Goal: Ask a question: Seek information or help from site administrators or community

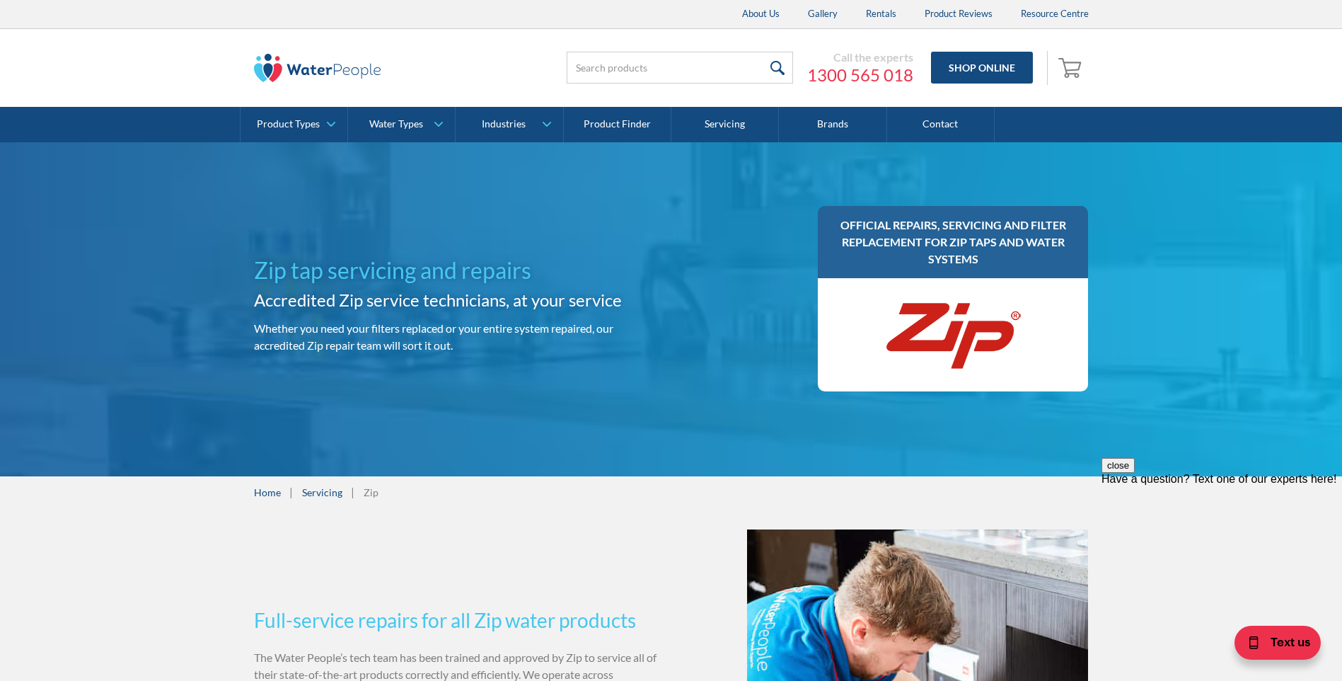
click at [936, 120] on link "Contact" at bounding box center [941, 124] width 108 height 35
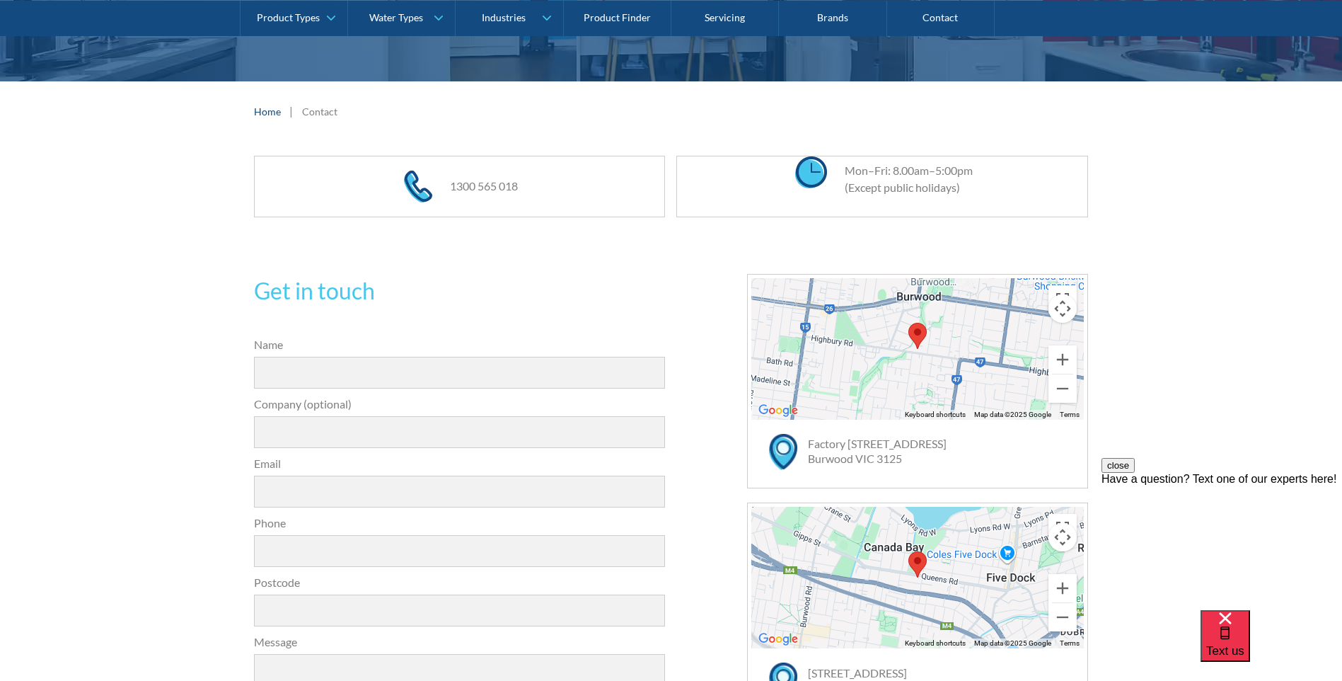
scroll to position [495, 0]
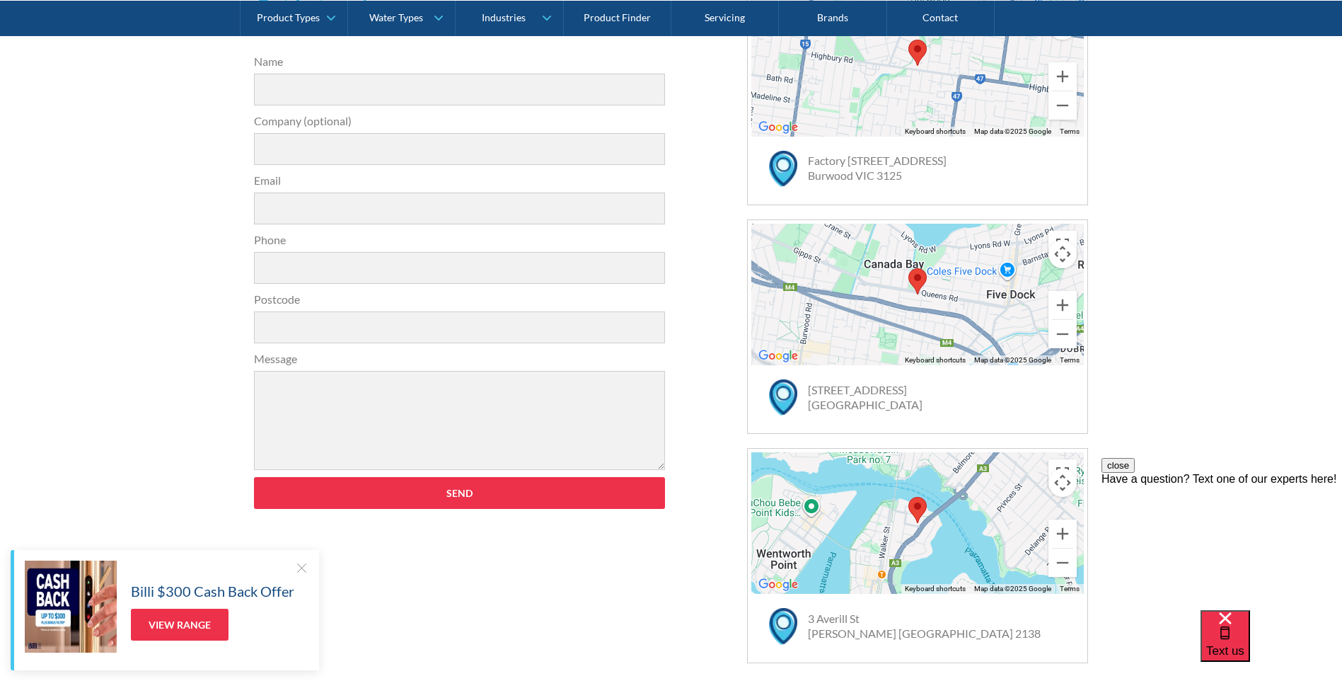
click at [1227, 485] on div "Have a question? Text one of our experts here!" at bounding box center [1222, 479] width 241 height 13
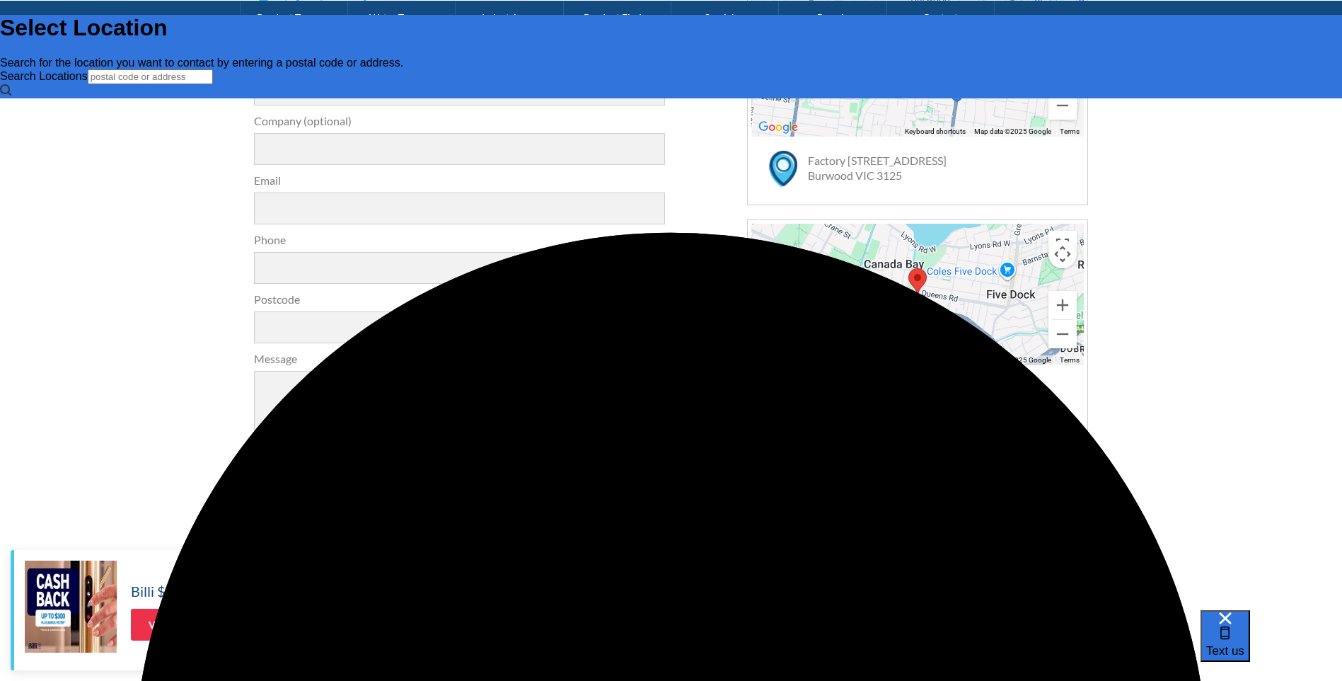
scroll to position [0, 0]
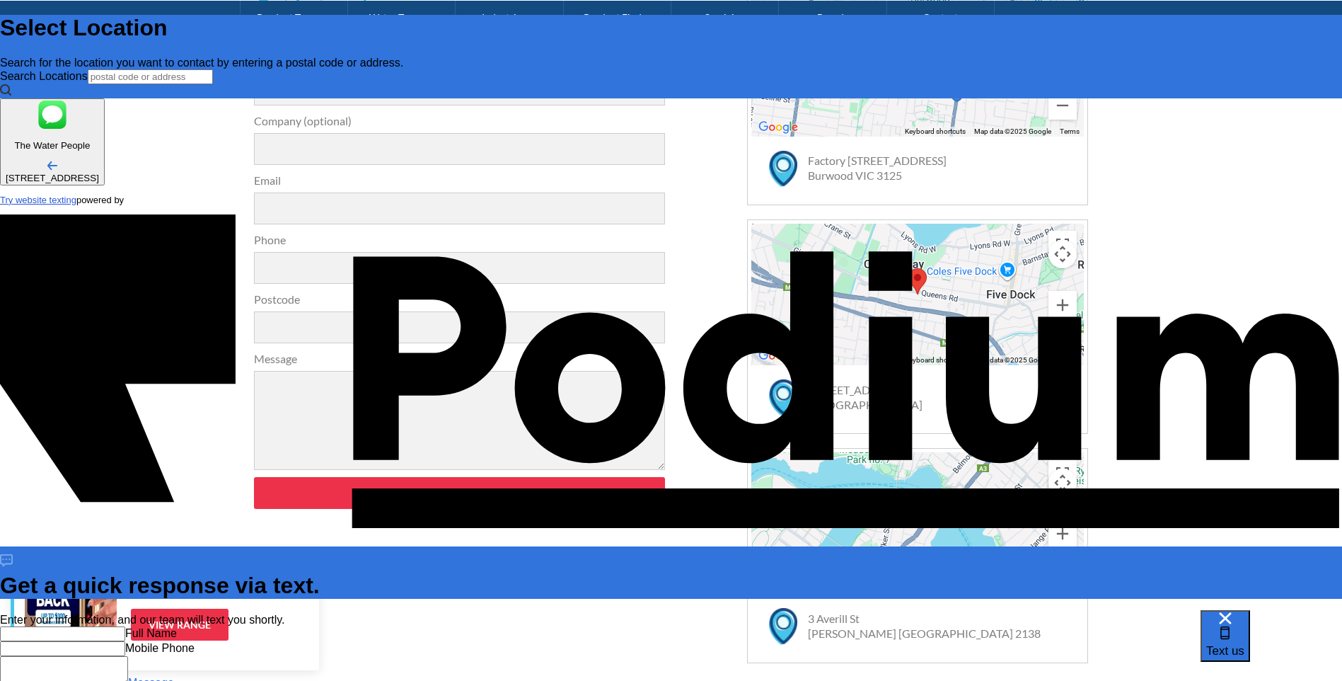
click at [128, 656] on textarea "Message" at bounding box center [64, 671] width 128 height 30
drag, startPoint x: 1126, startPoint y: 398, endPoint x: 1246, endPoint y: 332, distance: 136.5
click at [1246, 626] on div "Full Name Mobile Phone Message" at bounding box center [671, 657] width 1342 height 63
paste textarea "Teddy Swims"
type textarea "Teddy Swims"
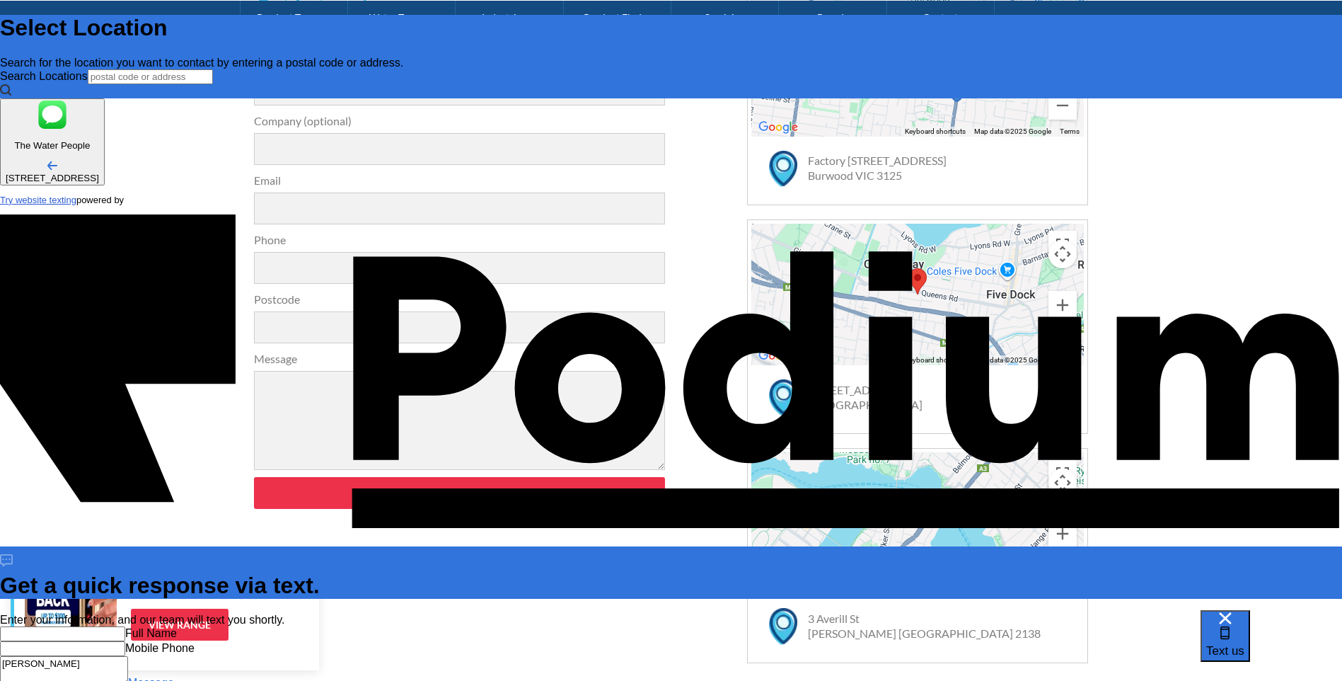
drag, startPoint x: 1198, startPoint y: 393, endPoint x: 1107, endPoint y: 403, distance: 91.0
click at [1107, 626] on div "Full Name Mobile Phone Teddy Swims Message" at bounding box center [671, 657] width 1342 height 63
type textarea "i"
type textarea "x"
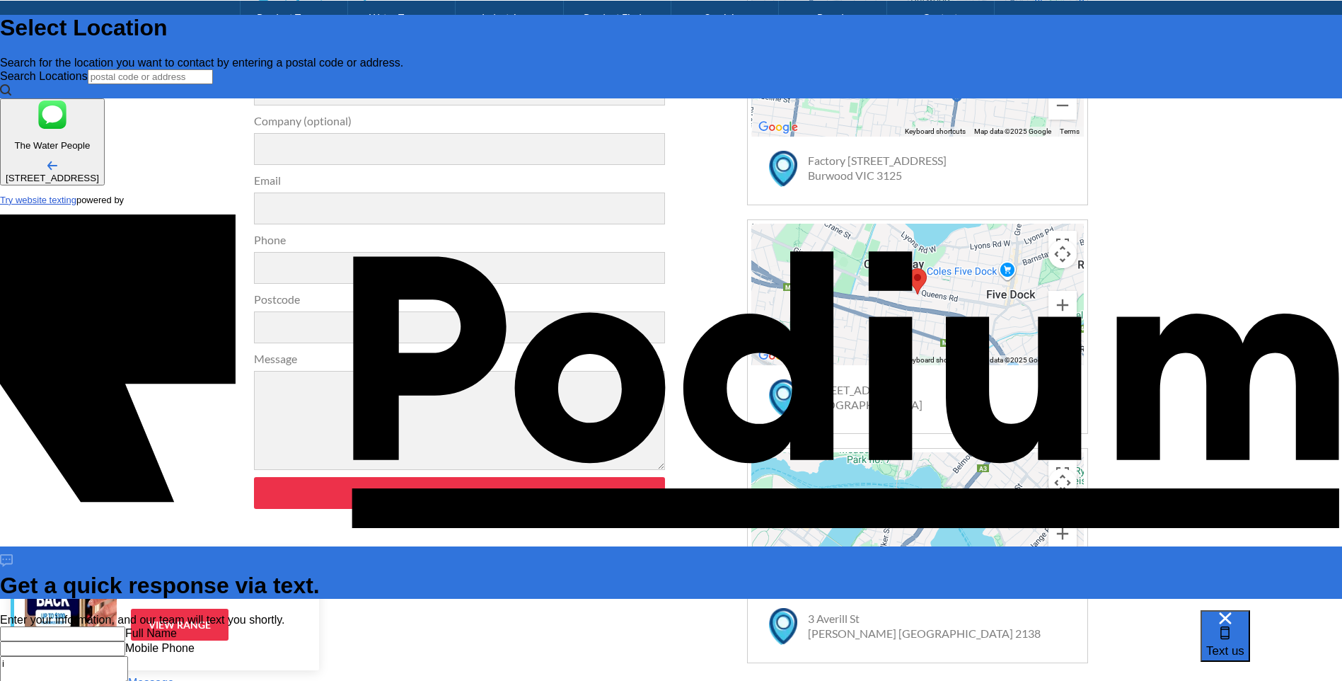
type textarea "i"
type textarea "x"
type textarea "i ha"
type textarea "x"
type textarea "i hav"
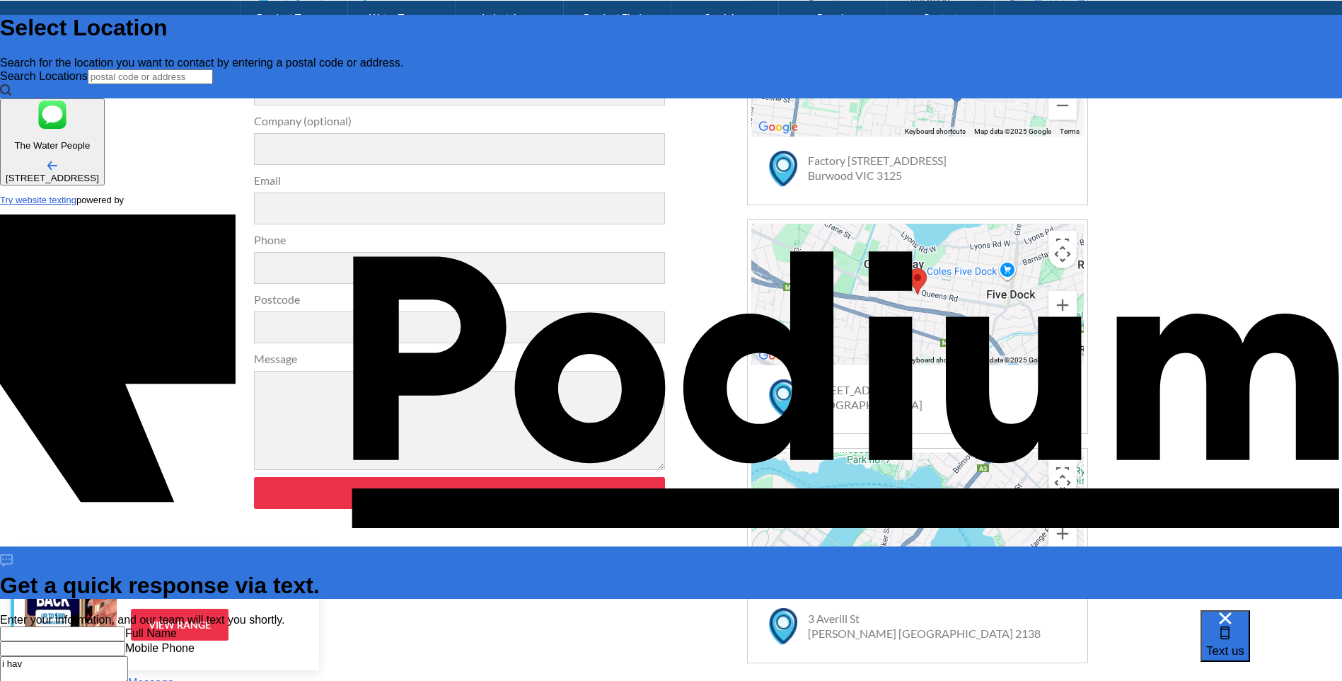
type textarea "i have"
type textarea "x"
type textarea "i have a"
type textarea "x"
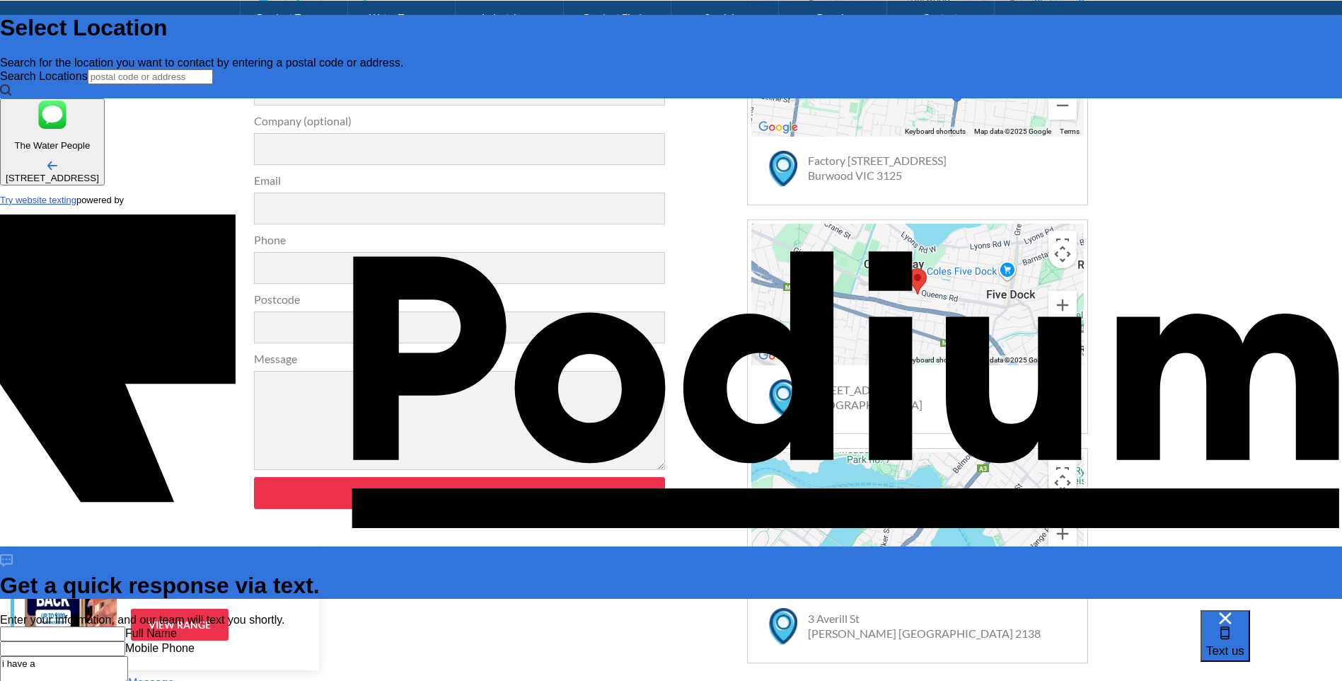
type textarea "i have a"
type textarea "i have a z"
type textarea "x"
type textarea "i have a zip"
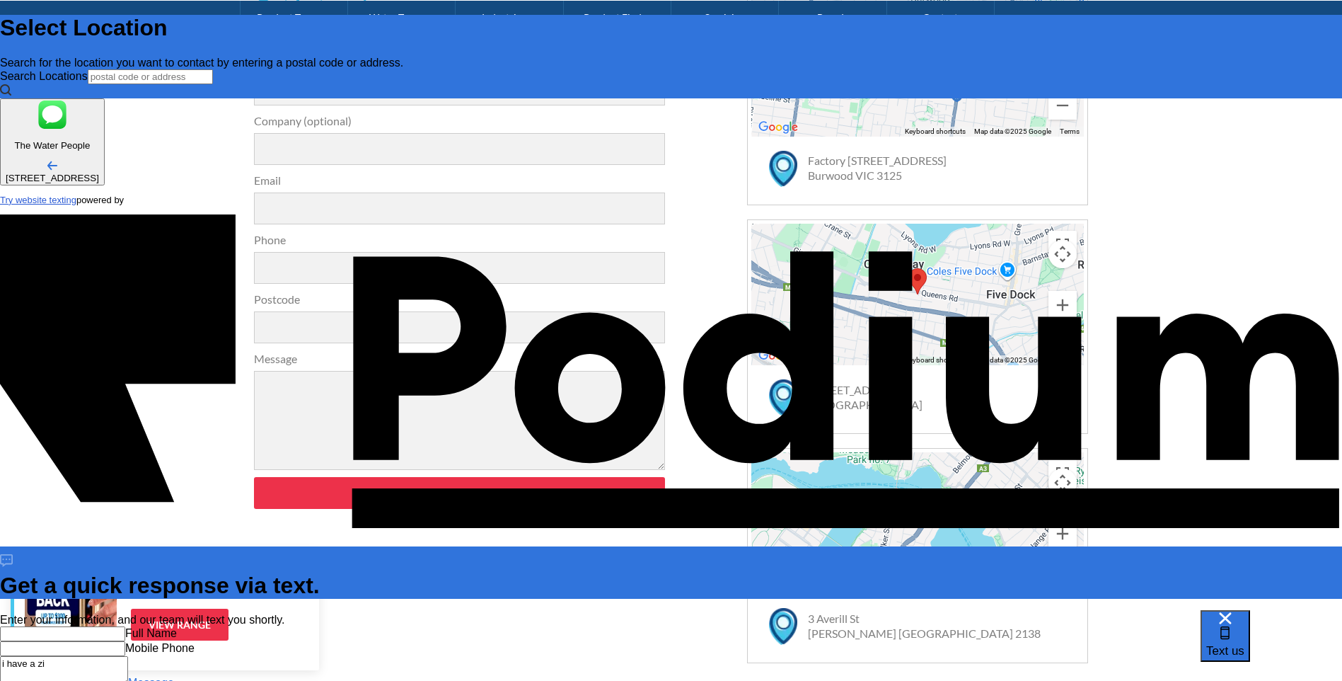
type textarea "x"
type textarea "i have a zip"
type textarea "x"
type textarea "i have a zip"
click at [128, 656] on textarea "i have a zip" at bounding box center [64, 671] width 128 height 30
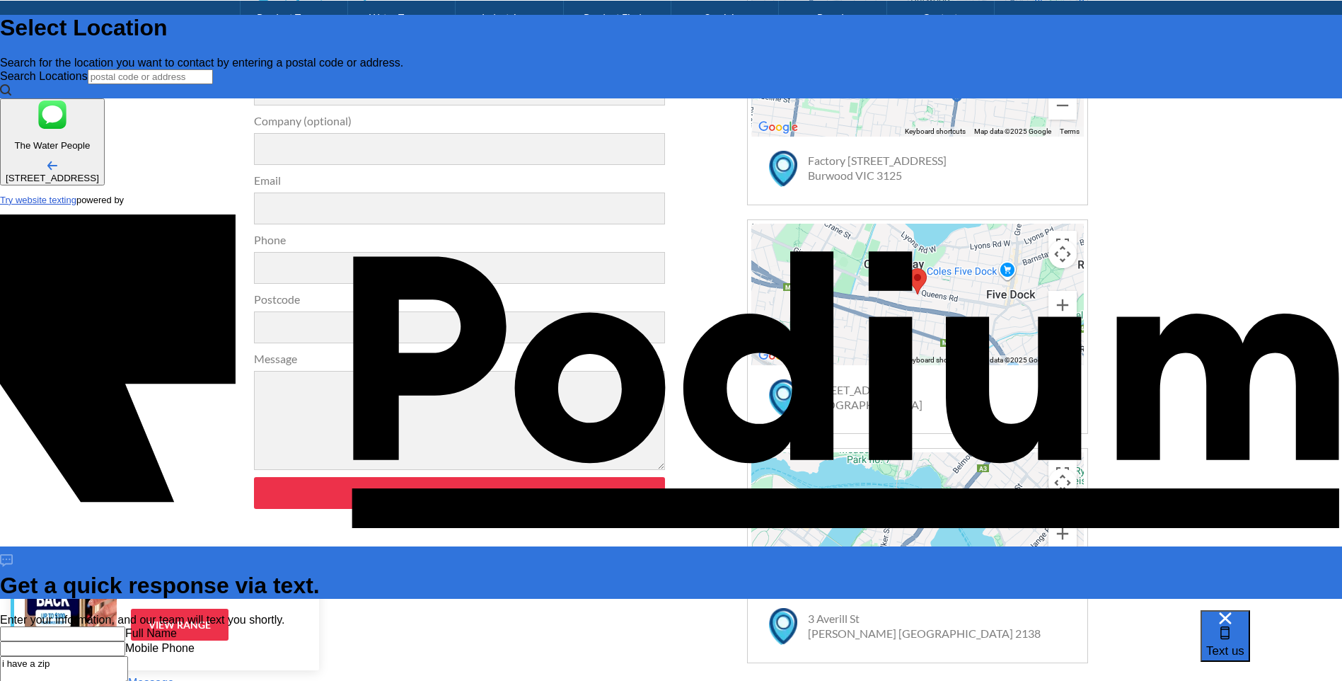
type textarea "i have a zip"
type textarea "x"
type textarea "i have a zip H"
type textarea "x"
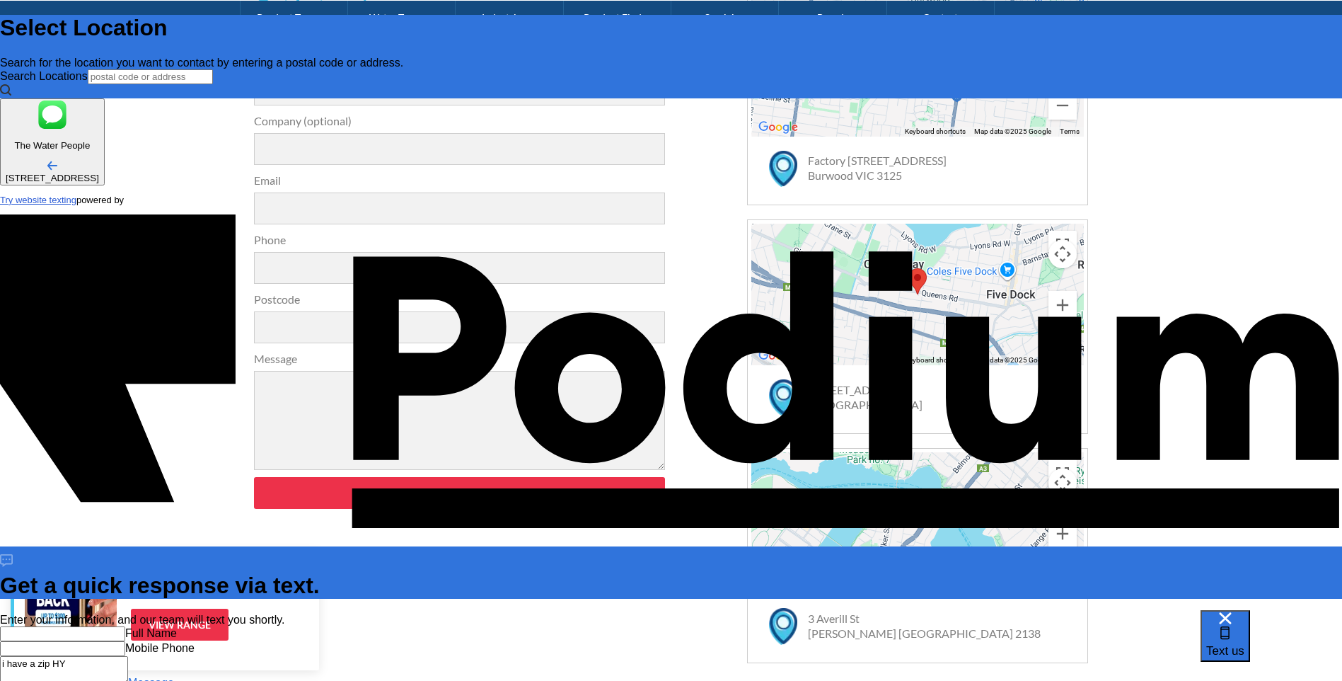
type textarea "i have a zip HYD"
type textarea "x"
type textarea "i have a zip HYDR"
type textarea "x"
type textarea "i have a zip HYDRO"
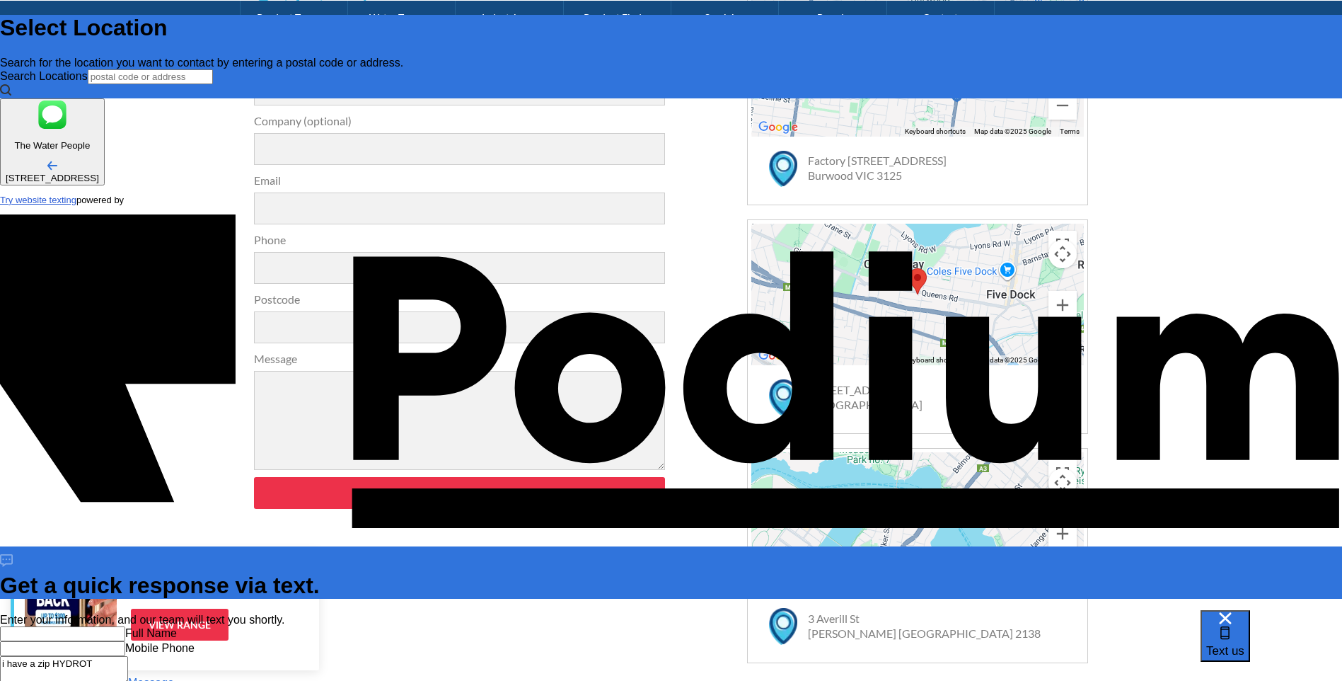
type textarea "x"
type textarea "i have a zip HYDROTA"
type textarea "x"
type textarea "i have a zip HYDROTAP"
type textarea "x"
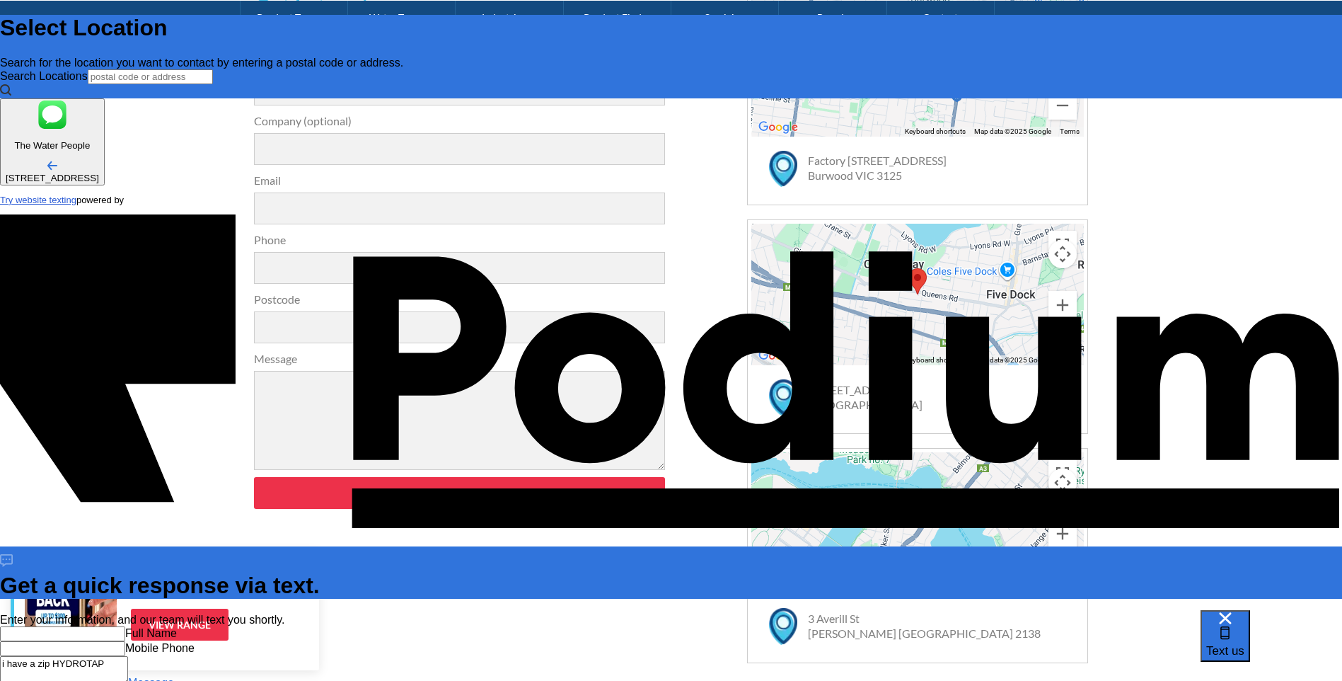
type textarea "i have a zip HYDROTAP"
type textarea "x"
type textarea "i have a zip HYDROTAP G"
type textarea "x"
type textarea "i have a zip HYDROTAP G4,"
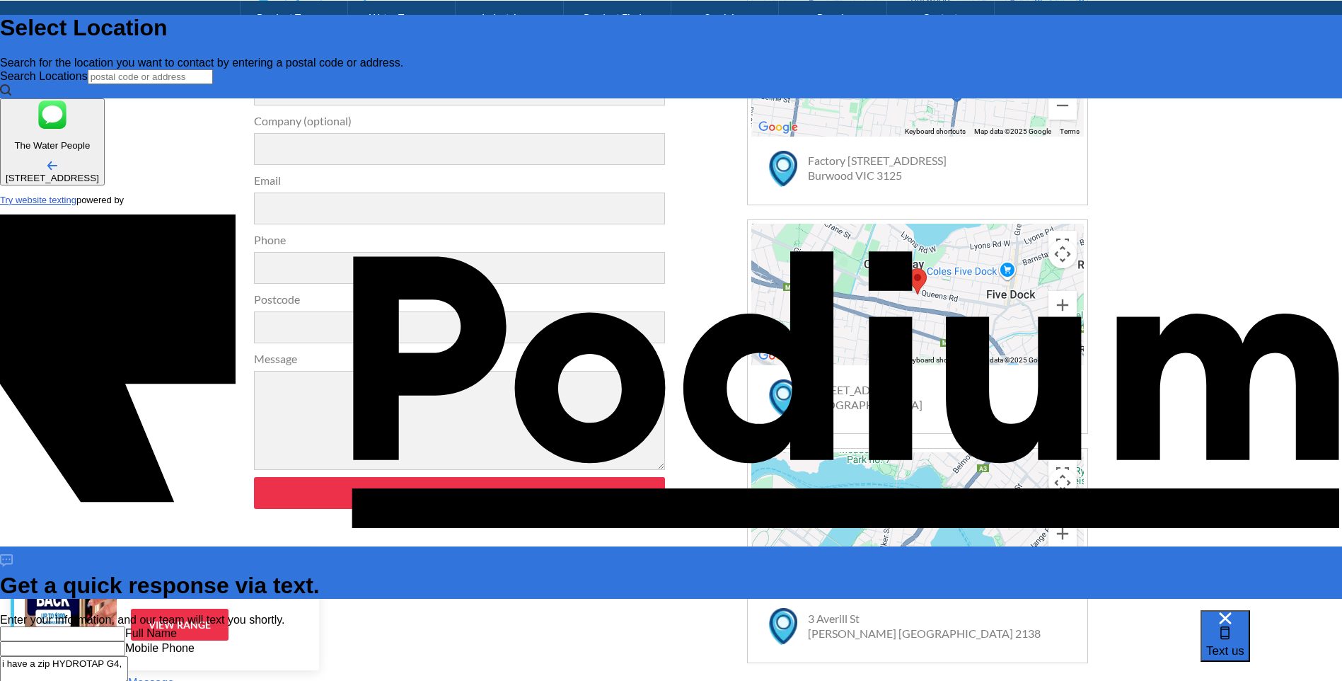
type textarea "x"
type textarea "i have a zip HYDROTAP G4,"
type textarea "x"
type textarea "i have a zip HYDROTAP G4,"
type textarea "x"
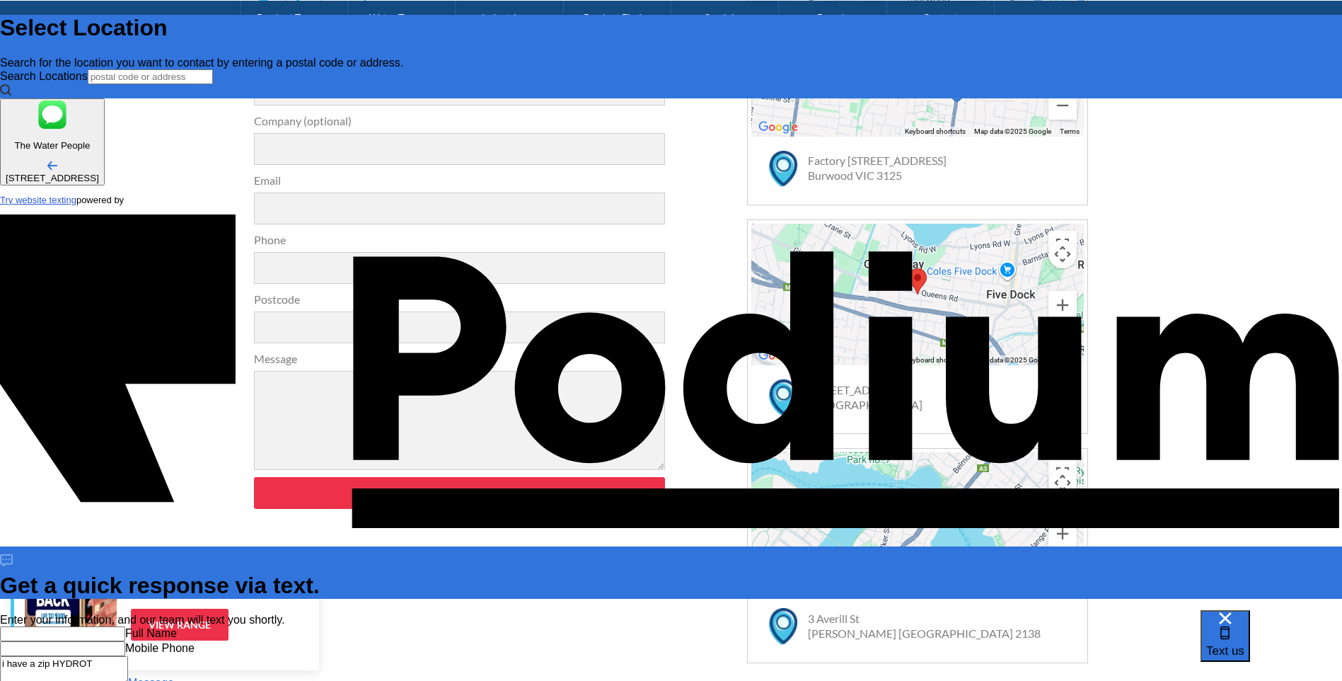
type textarea "i have a zip HYDRO"
type textarea "x"
type textarea "i have a zip"
type textarea "x"
type textarea "i have a zip Hy"
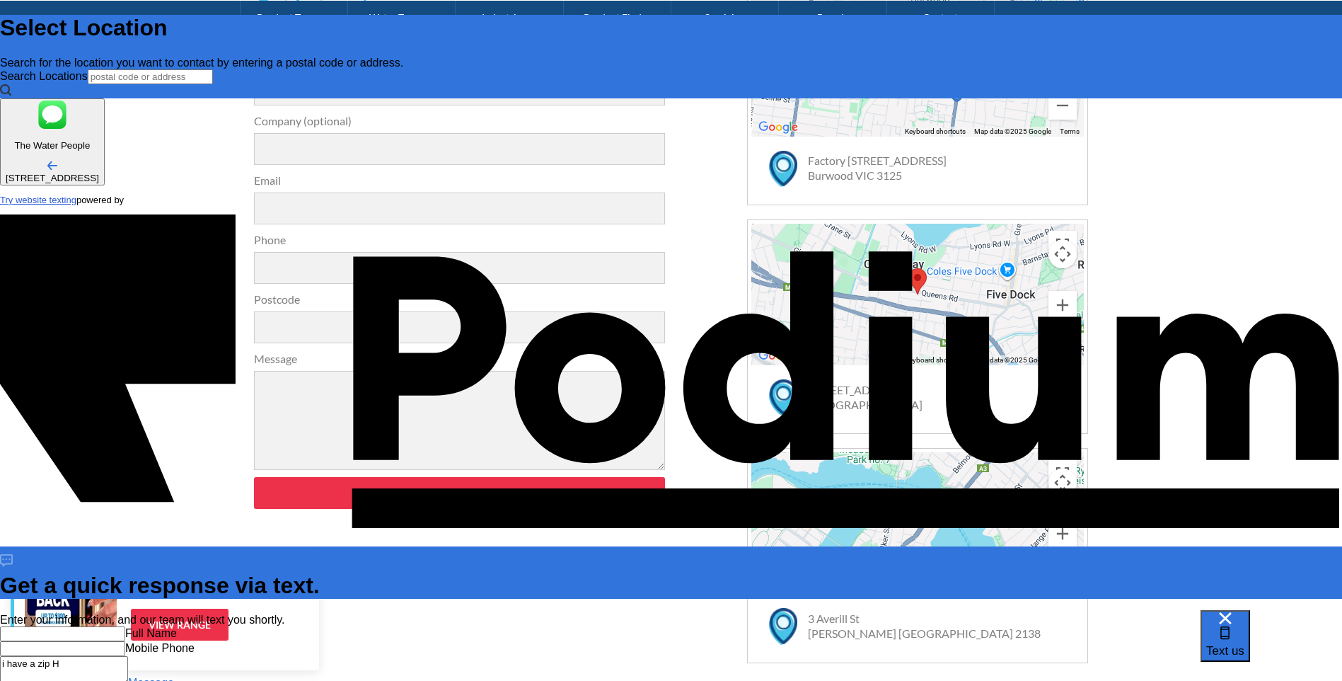
type textarea "x"
type textarea "i have a zip Hyd"
type textarea "x"
type textarea "i have a zip Hydr"
type textarea "x"
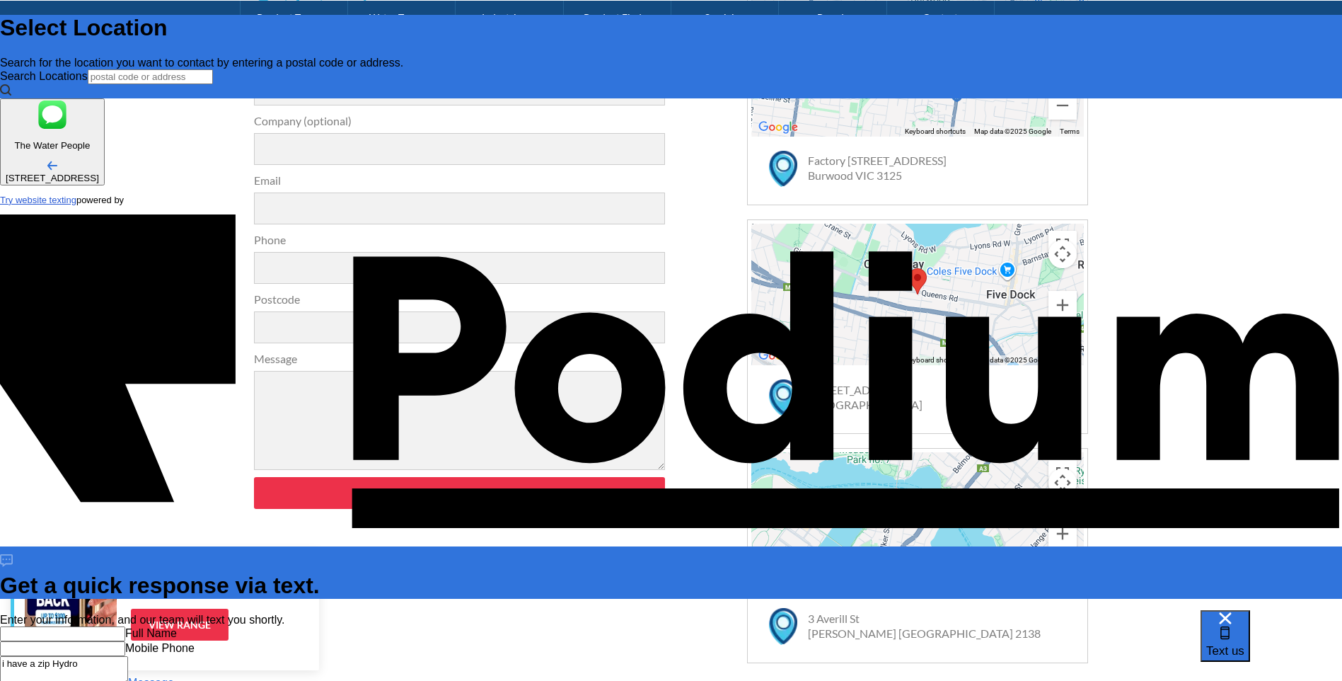
type textarea "i have a zip Hydrot"
type textarea "i have a zip Hydrota"
type textarea "x"
type textarea "i have a zip Hydrotap"
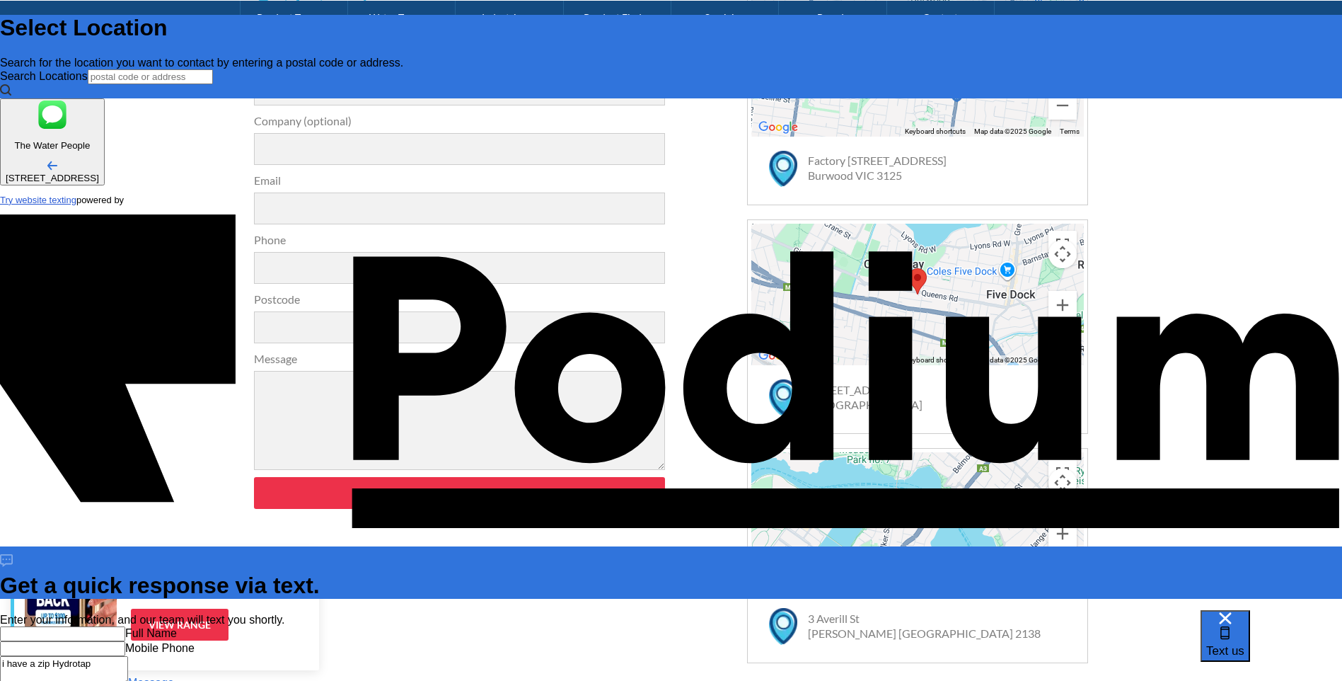
type textarea "x"
type textarea "i have a zip Hydrotap G"
type textarea "x"
type textarea "i have a zip Hydrotap G4"
type textarea "x"
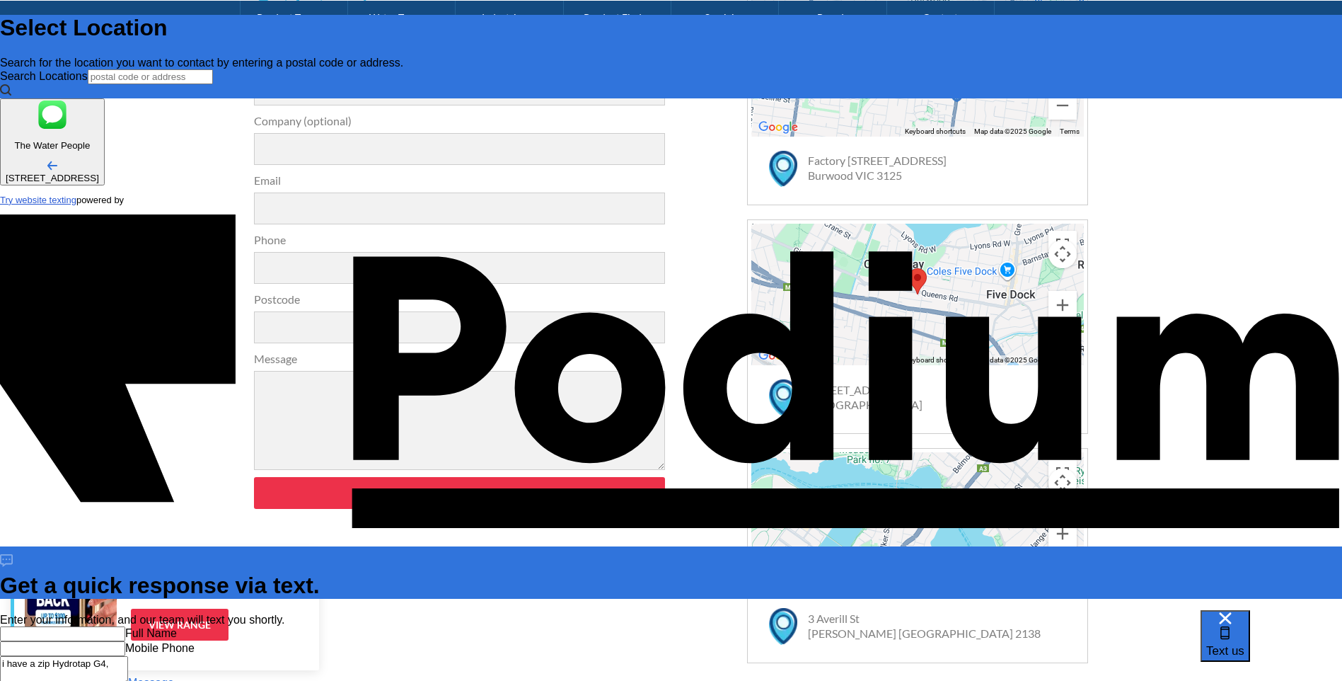
type textarea "i have a zip Hydrotap G4,"
type textarea "x"
type textarea "i have a zip Hydrotap G4, IV"
type textarea "x"
type textarea "i have a zip Hydrotap G4, I"
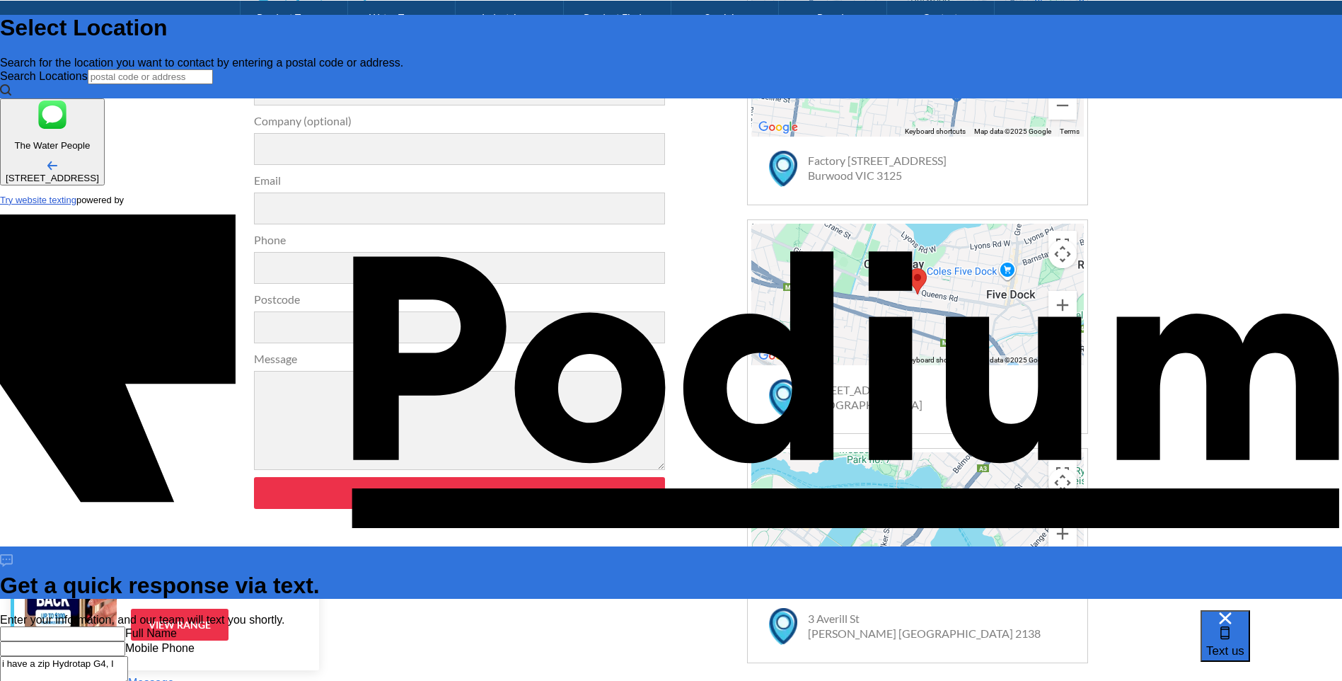
type textarea "x"
type textarea "i have a zip Hydrotap G4,"
type textarea "x"
type textarea "i have a zip Hydrotap G4, W"
type textarea "x"
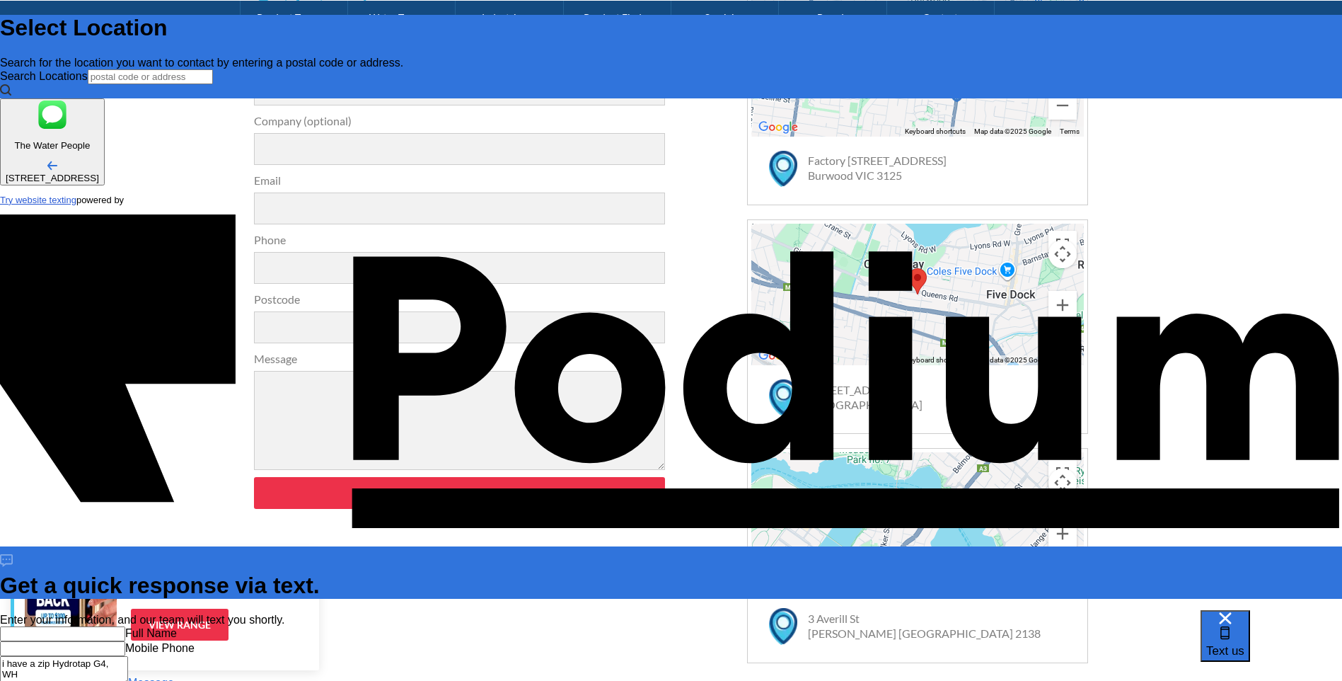
type textarea "i have a zip Hydrotap G4, WHA"
type textarea "x"
type textarea "i have a zip Hydrotap G4, WHAT"
type textarea "x"
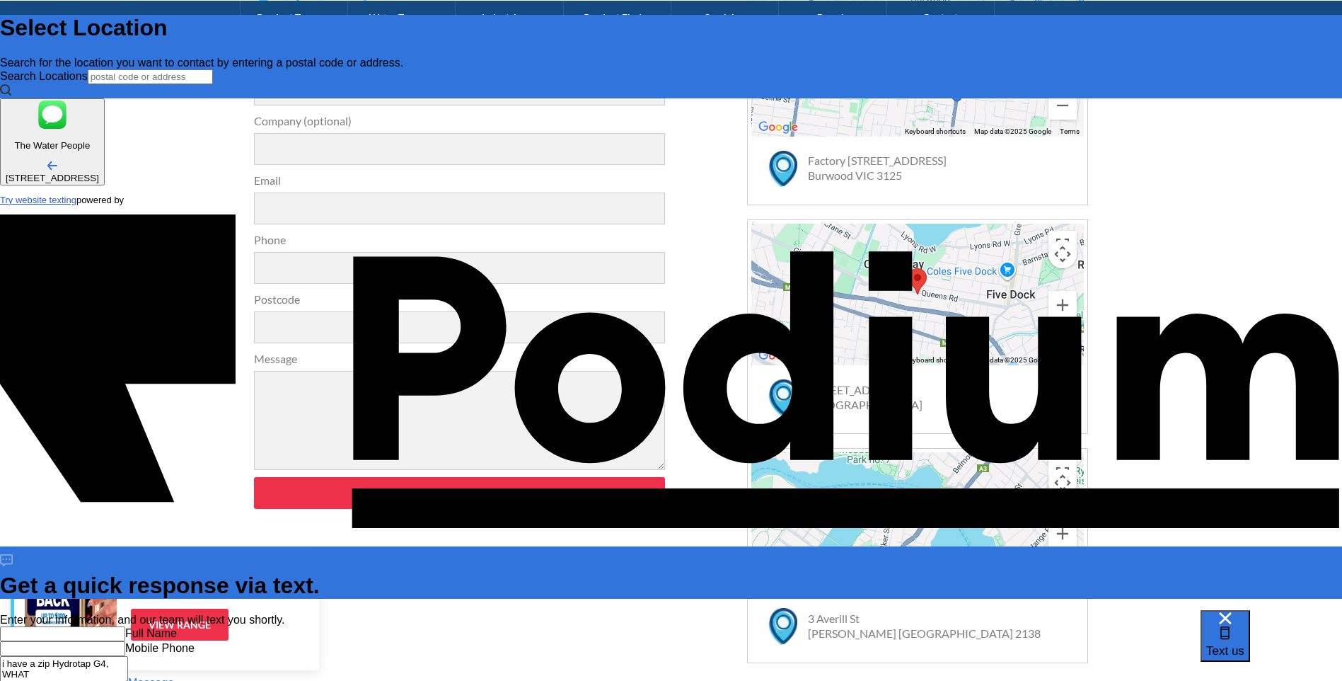
type textarea "i have a zip Hydrotap G4, WHAT T"
type textarea "x"
type textarea "i have a zip Hydrotap G4, WHAT TO"
type textarea "x"
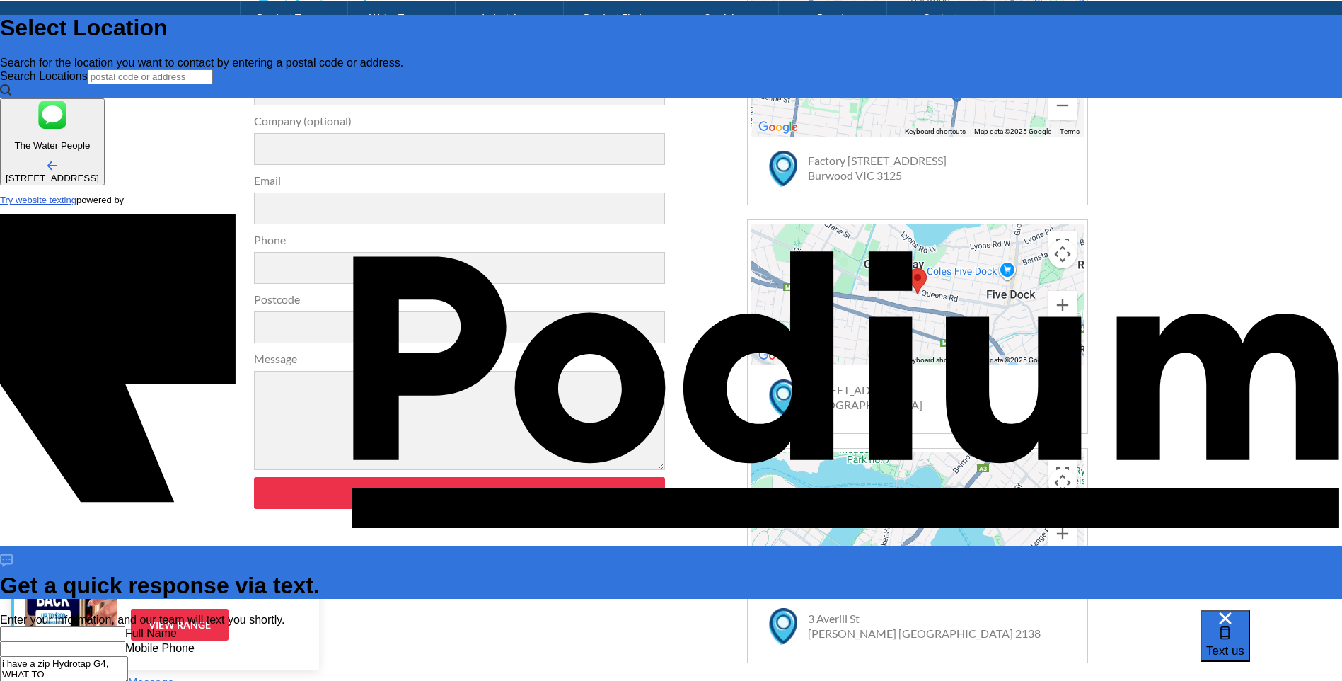
type textarea "i have a zip Hydrotap G4, WHAT TO Y"
type textarea "x"
type textarea "i have a zip Hydrotap G4, WHAT TO YO"
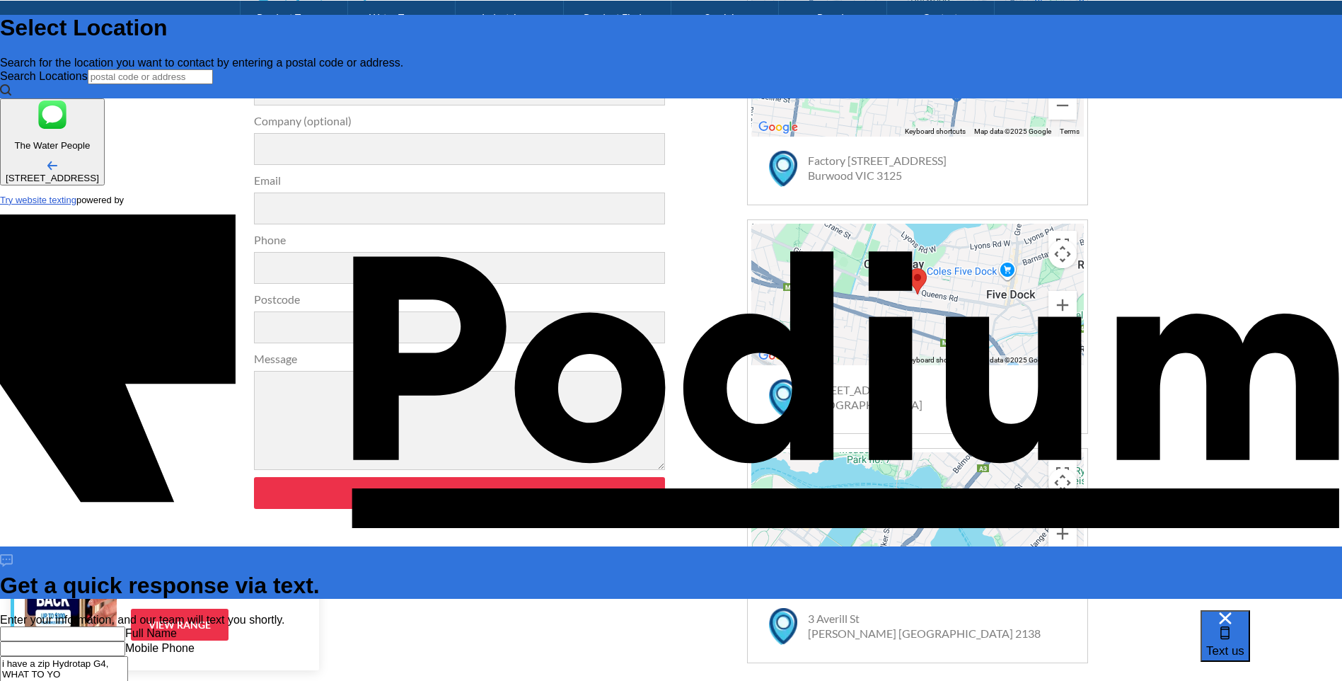
type textarea "x"
type textarea "i have a zip Hydrotap G4, WHAT TO YOU"
type textarea "x"
type textarea "i have a zip Hydrotap G4, WHAT TO YOU C"
type textarea "x"
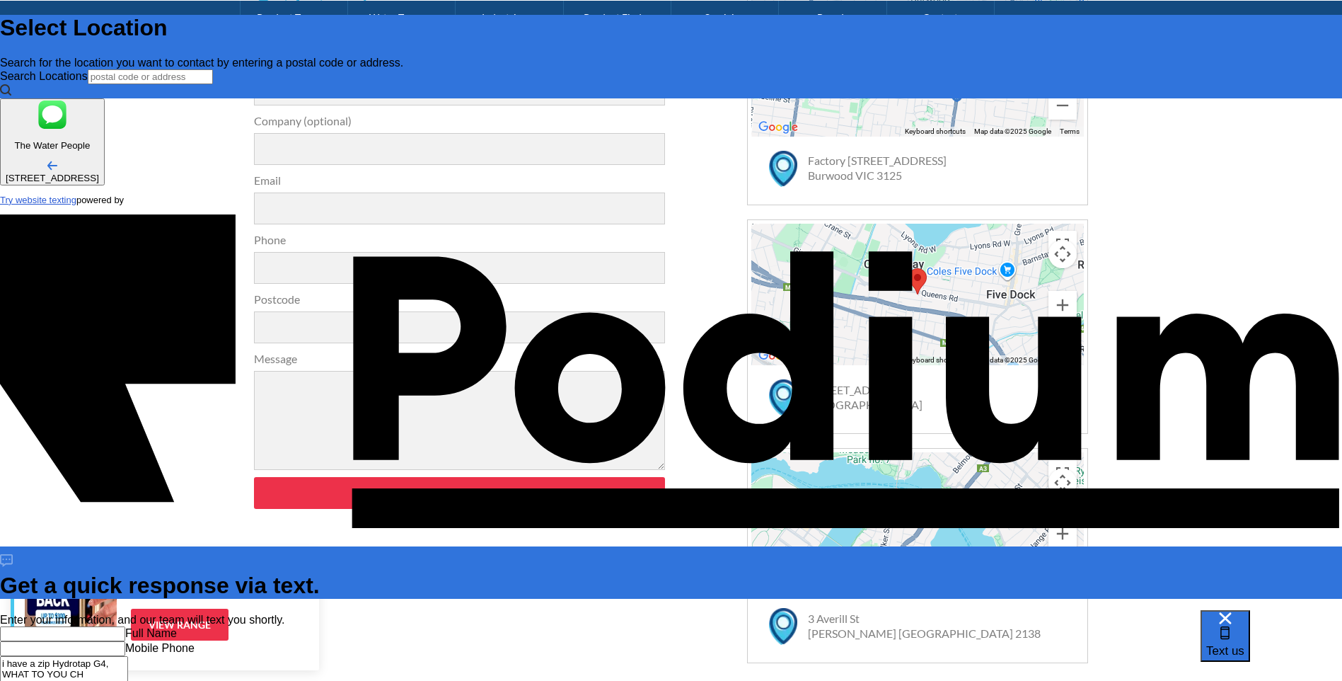
type textarea "i have a zip Hydrotap G4, WHAT TO YOU CHA"
type textarea "x"
type textarea "i have a zip Hydrotap G4, WHAT TO YOU CHARG"
type textarea "x"
type textarea "i have a zip Hydrotap G4, WHAT TO YOU CHARGE"
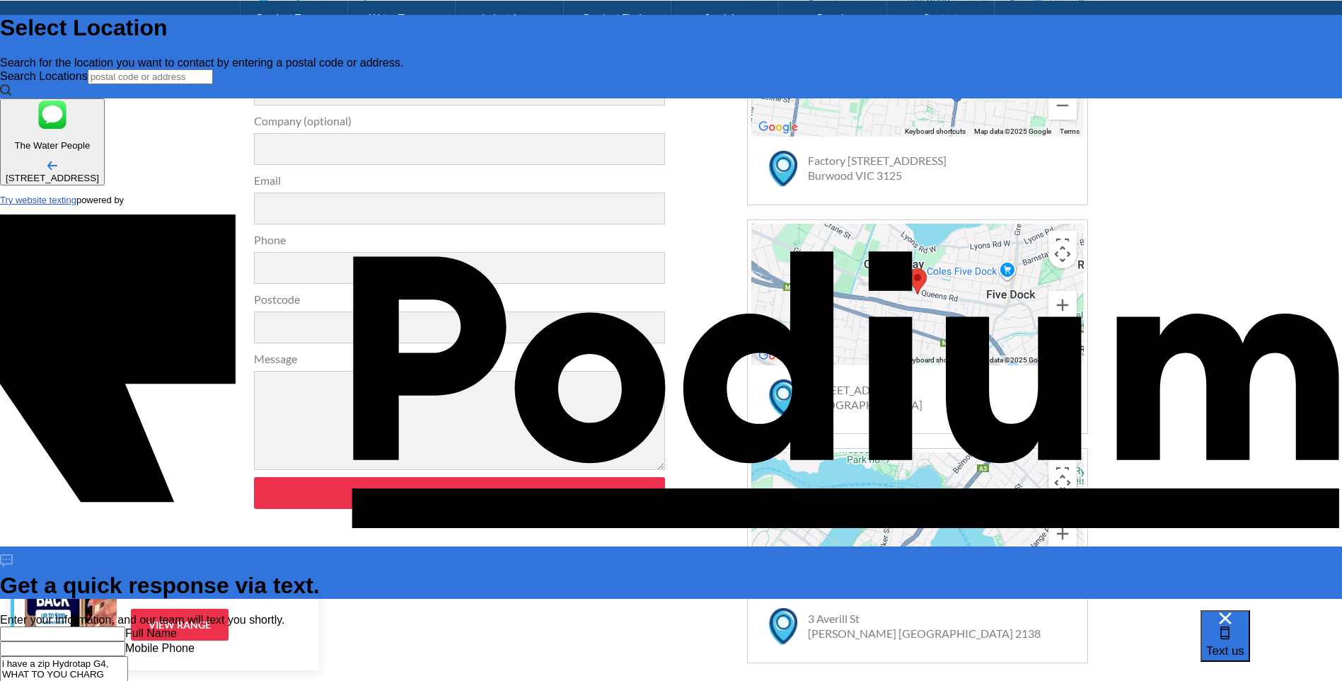
type textarea "x"
type textarea "i have a zip Hydrotap G4, WHAT TO YOU CHARGE"
type textarea "x"
type textarea "i have a zip Hydrotap G4, WHAT TO YOU CHARGE T"
type textarea "x"
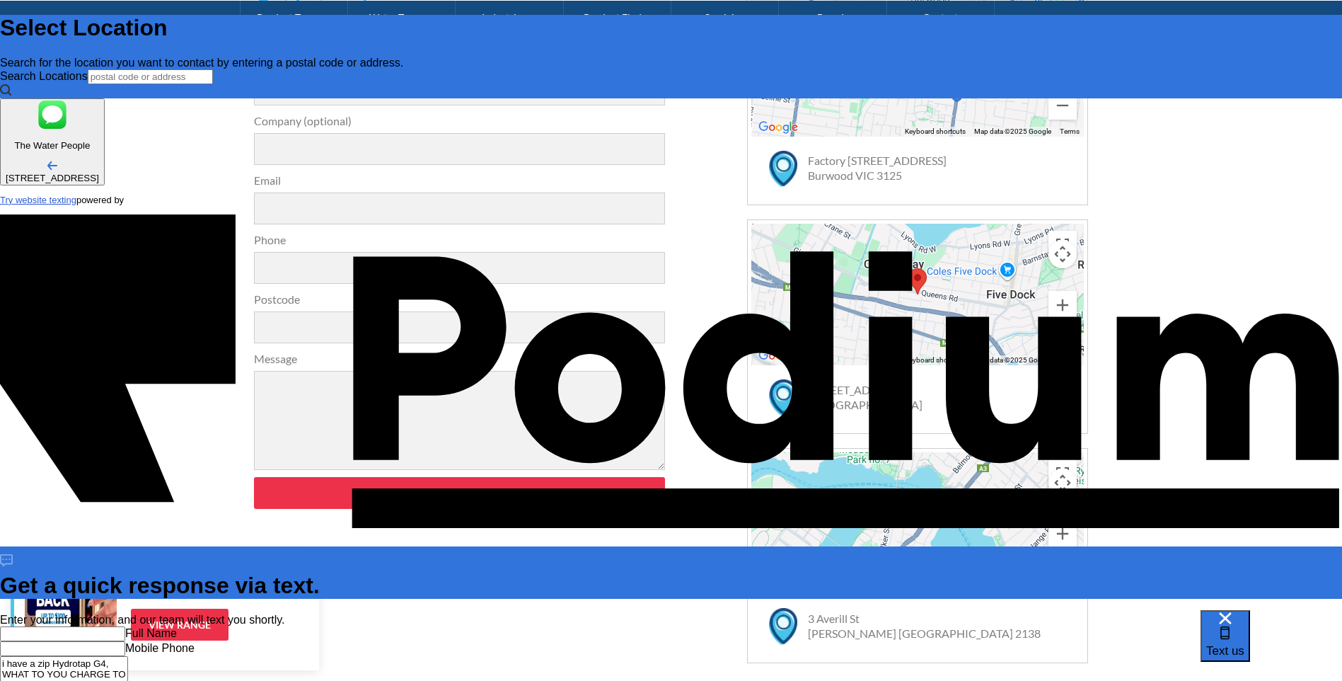
type textarea "i have a zip Hydrotap G4, WHAT TO YOU CHARGE TO"
type textarea "x"
type textarea "i have a zip Hydrotap G4, WHAT TO YOU CHARGE TO R"
type textarea "x"
type textarea "i have a zip Hydrotap G4, WHAT TO YOU CHARGE TO REP"
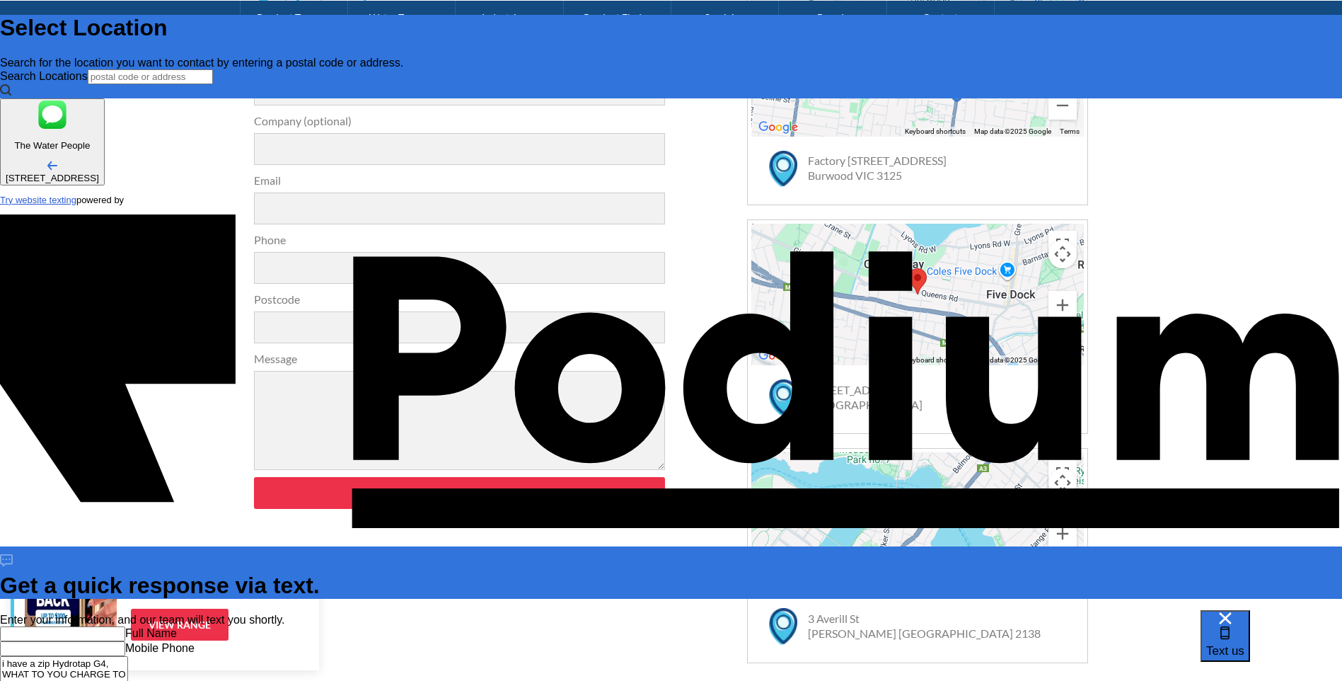
type textarea "x"
type textarea "i have a zip Hydrotap G4, WHAT TO YOU CHARGE TO REPL"
type textarea "x"
type textarea "i have a zip Hydrotap G4, WHAT TO YOU CHARGE TO REPLAC"
type textarea "i have a zip Hydrotap G4, WHAT TO YOU CHARGE TO REPLACE"
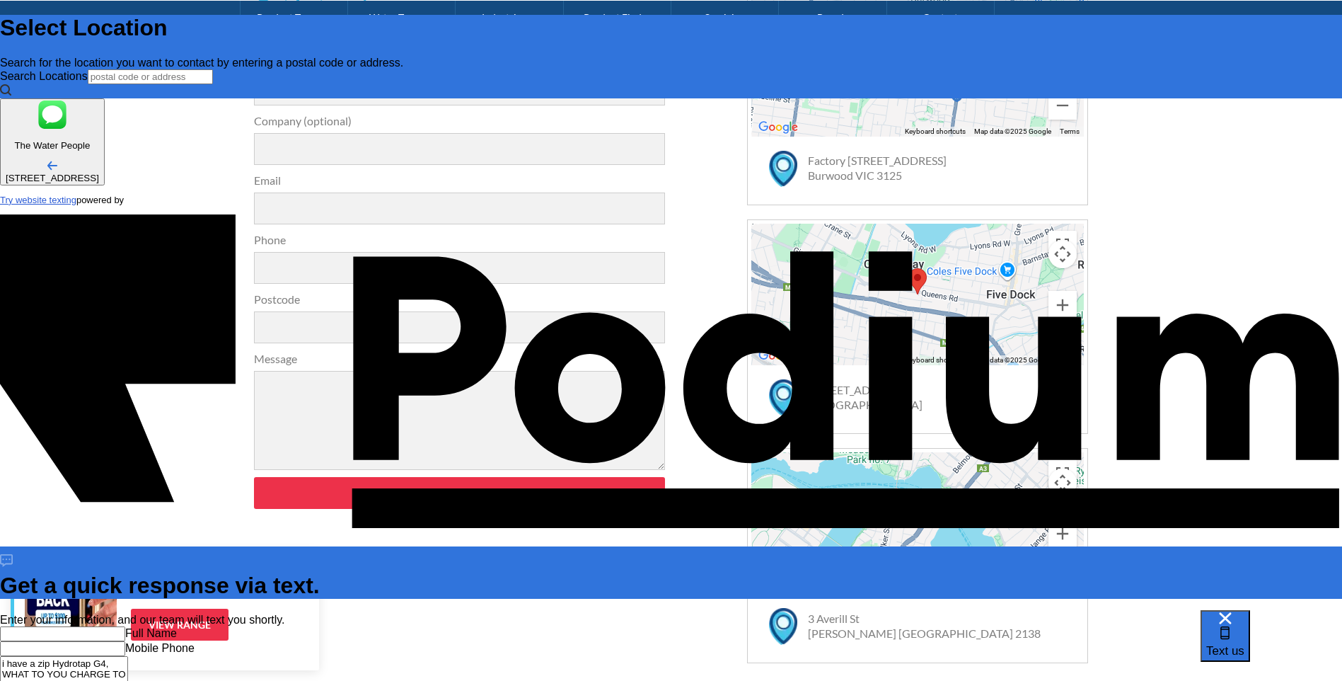
type textarea "x"
type textarea "i have a zip Hydrotap G4, WHAT TO YOU CHARGE TO REPLACE"
type textarea "x"
type textarea "i have a zip Hydrotap G4, WHAT TO YOU CHARGE TO REPLACE T"
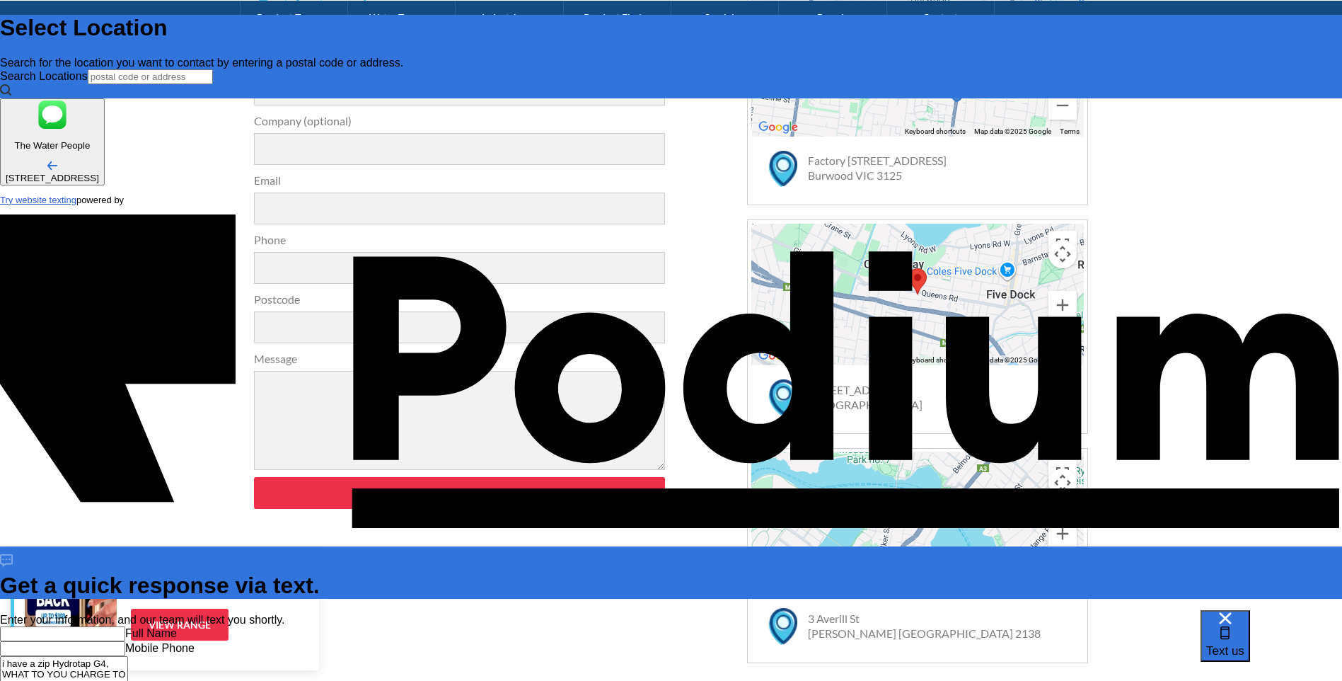
type textarea "x"
type textarea "i have a zip Hydrotap G4, WHAT TO YOU CHARGE TO REPLACE THE"
type textarea "x"
type textarea "i have a zip Hydrotap G4, WHAT TO YOU CHARGE TO REPLACE TH"
type textarea "x"
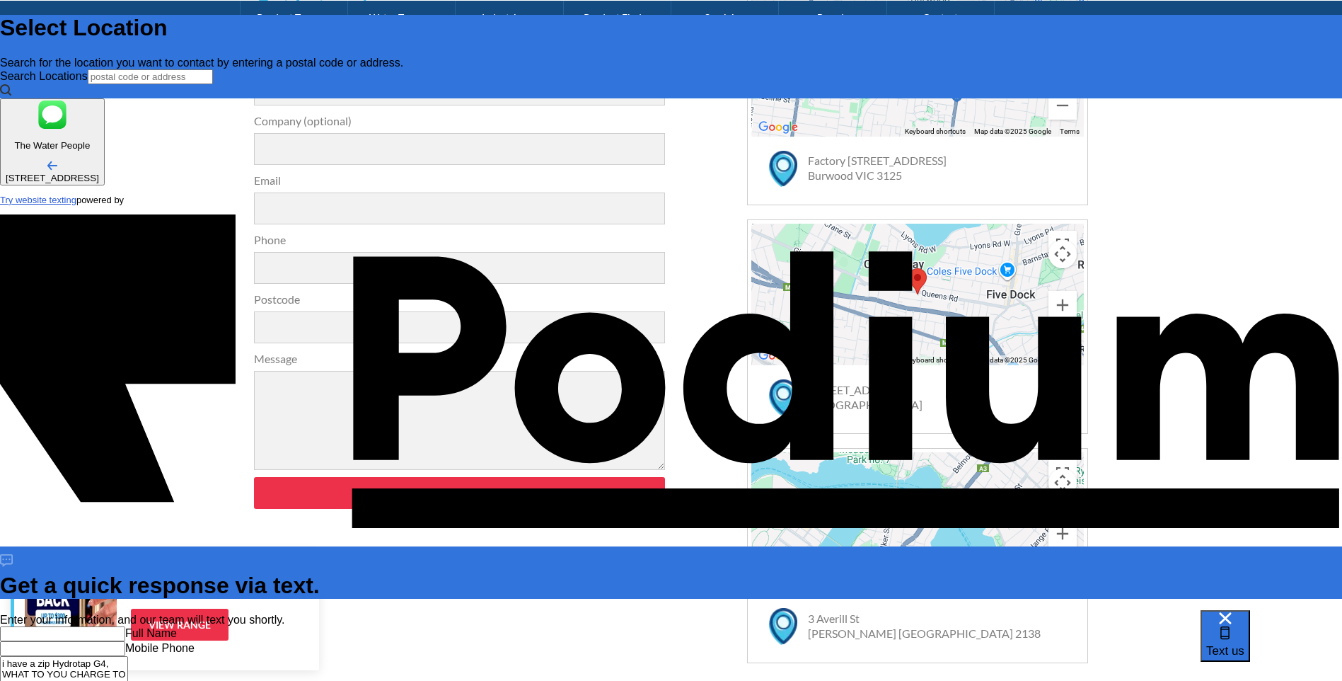
type textarea "i have a zip Hydrotap G4, WHAT TO YOU CHARGE TO REPLAC"
type textarea "x"
type textarea "i have a zip Hydrotap G4, WHAT TO YOU CHARGE T"
type textarea "i have a zip Hydrotap G4, WHAT TO YOU CHARGE"
type textarea "x"
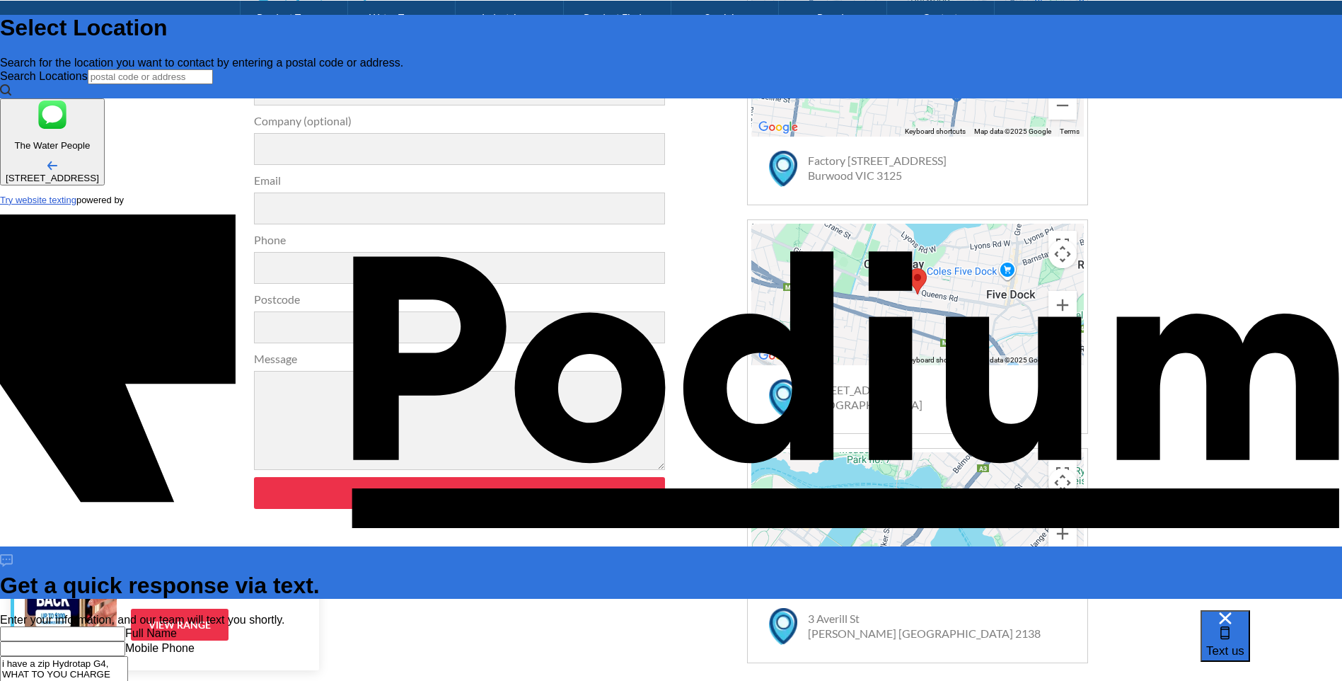
type textarea "i have a zip Hydrotap G4, WHAT TO YOU CHARGE"
type textarea "x"
type textarea "i have a zip Hydrotap G4, WHAT TO YOU CHARG"
type textarea "x"
type textarea "i have a zip Hydrotap G4, WHAT TO YOU CHAR"
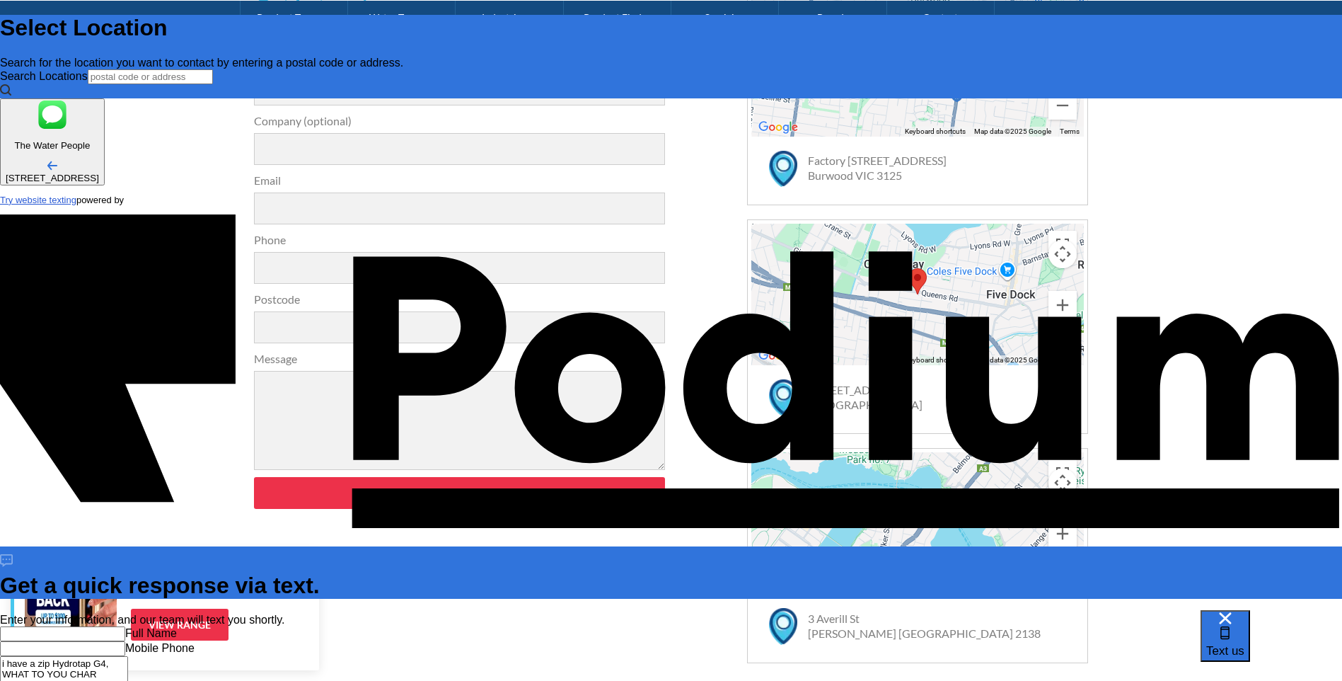
type textarea "x"
type textarea "i have a zip Hydrotap G4, WHAT TO YOU CH"
type textarea "x"
type textarea "i have a zip Hydrotap G4, WHAT TO YOU C"
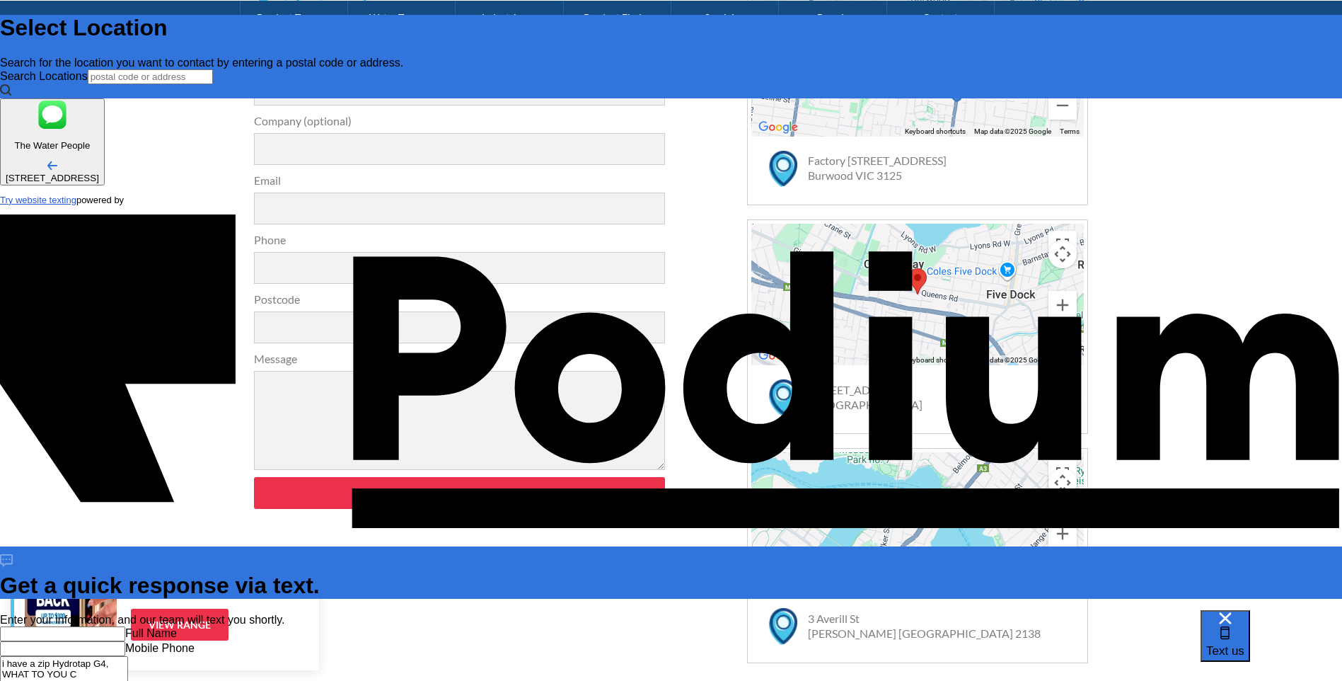
type textarea "x"
type textarea "i have a zip Hydrotap G4, WHAT TO YOU"
type textarea "x"
type textarea "i have a zip Hydrotap G4, WHAT TO YOU"
type textarea "x"
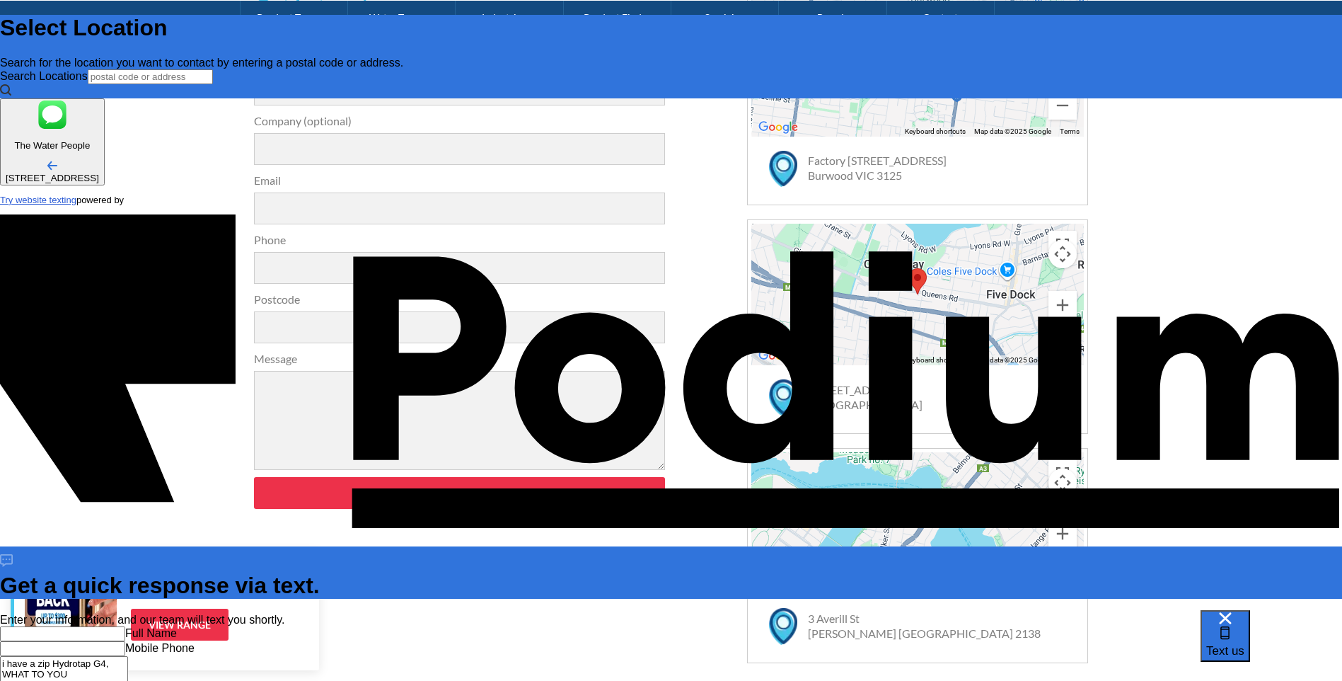
type textarea "i have a zip Hydrotap G4, WHAT TO YO"
type textarea "x"
type textarea "i have a zip Hydrotap G4, WHAT TO"
type textarea "x"
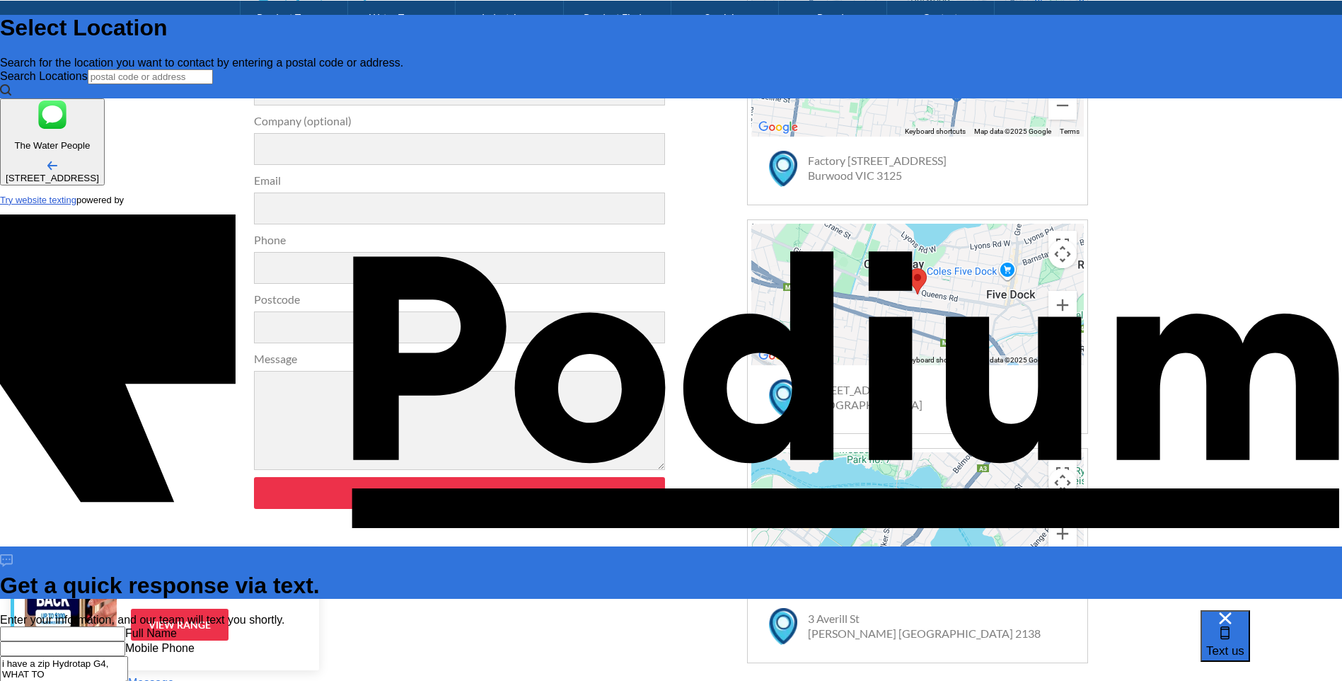
type textarea "i have a zip Hydrotap G4, WHAT T"
type textarea "x"
type textarea "i have a zip Hydrotap G4, WHAT"
type textarea "x"
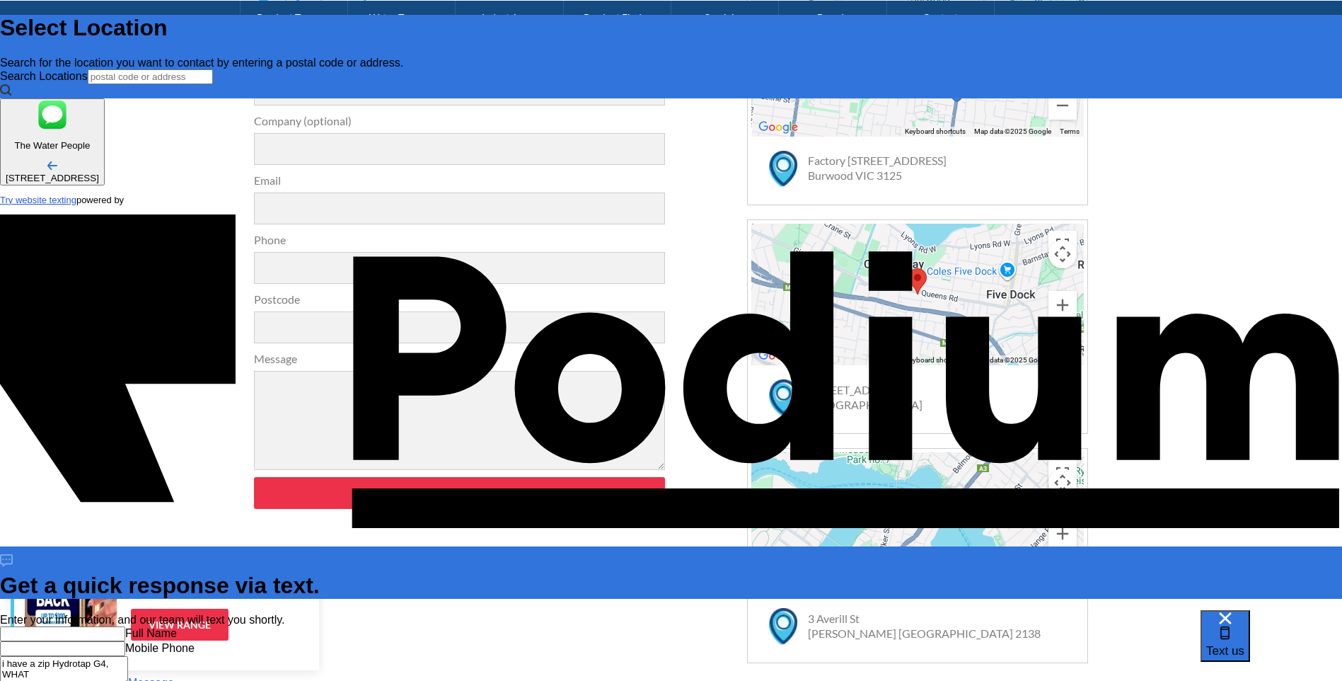
type textarea "i have a zip Hydrotap G4, WHAT"
type textarea "x"
type textarea "i have a zip Hydrotap G4, WHA"
type textarea "x"
type textarea "i have a zip Hydrotap G4, WH"
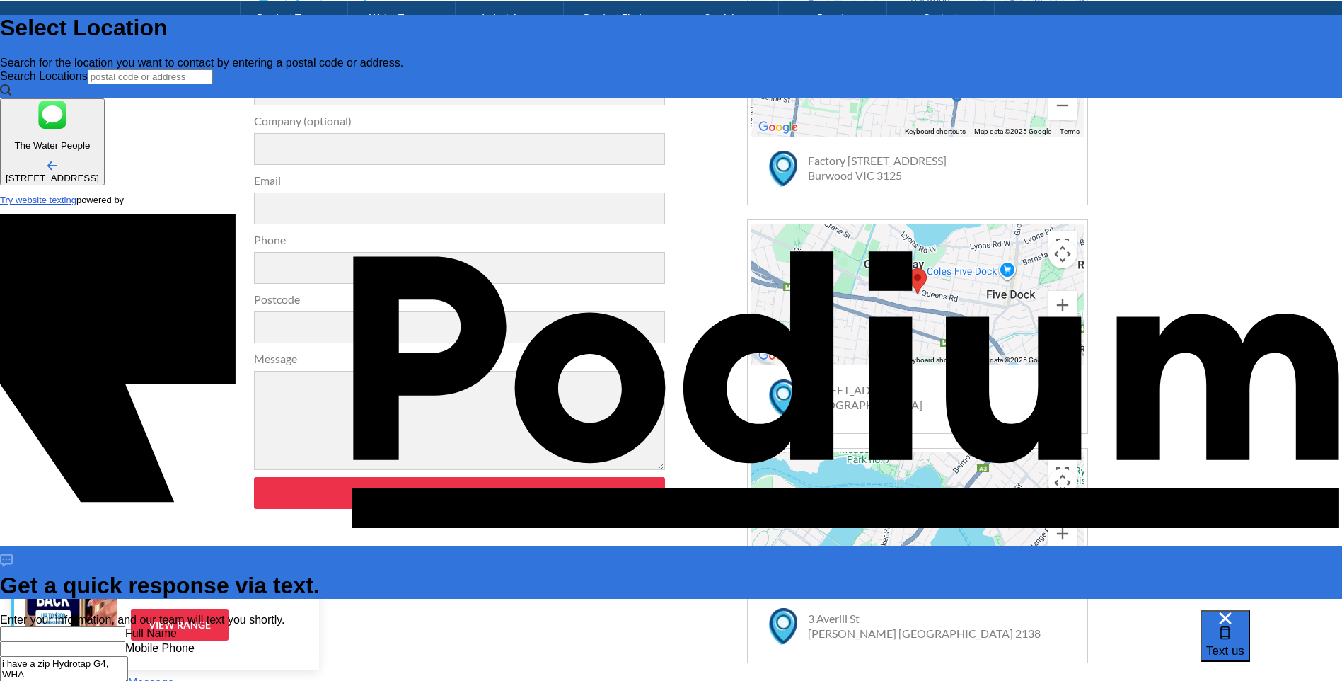
type textarea "x"
type textarea "i have a zip Hydrotap G4, W"
type textarea "x"
type textarea "i have a zip Hydrotap G4,"
type textarea "x"
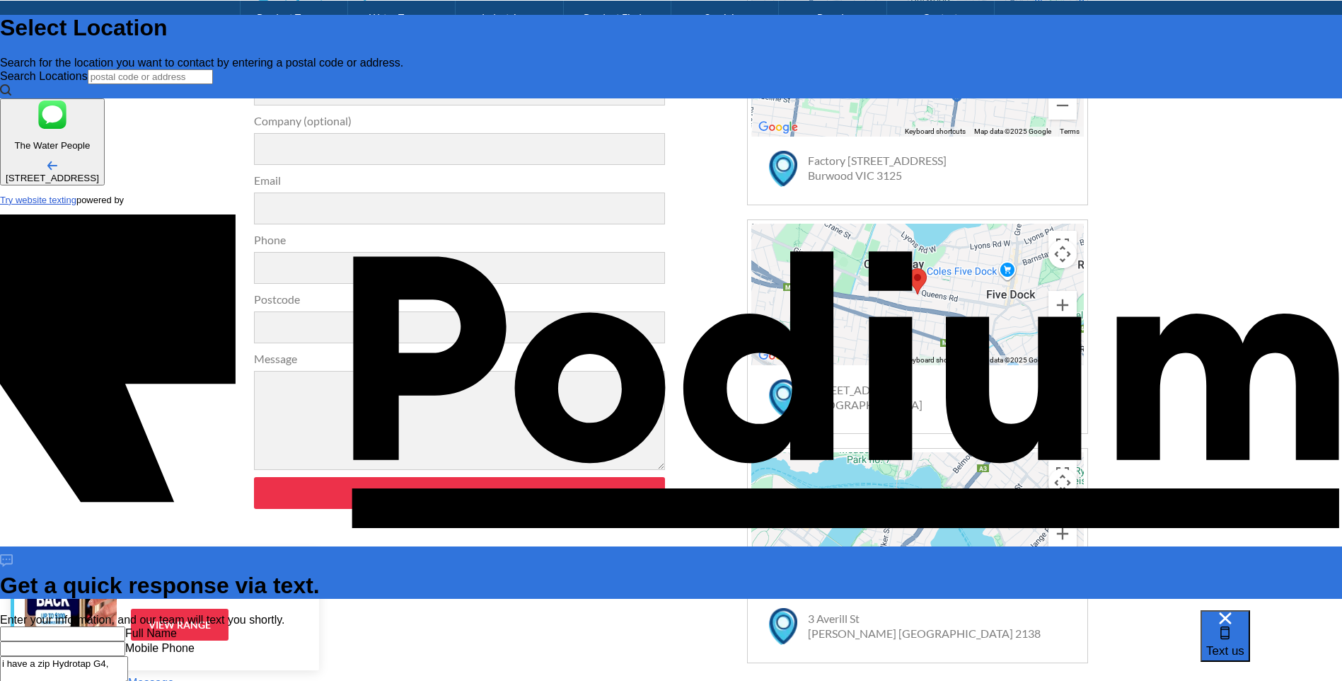
type textarea "i have a zip Hydrotap G4, w"
type textarea "x"
type textarea "i have a zip Hydrotap G4, wha"
type textarea "x"
type textarea "i have a zip Hydrotap G4, what"
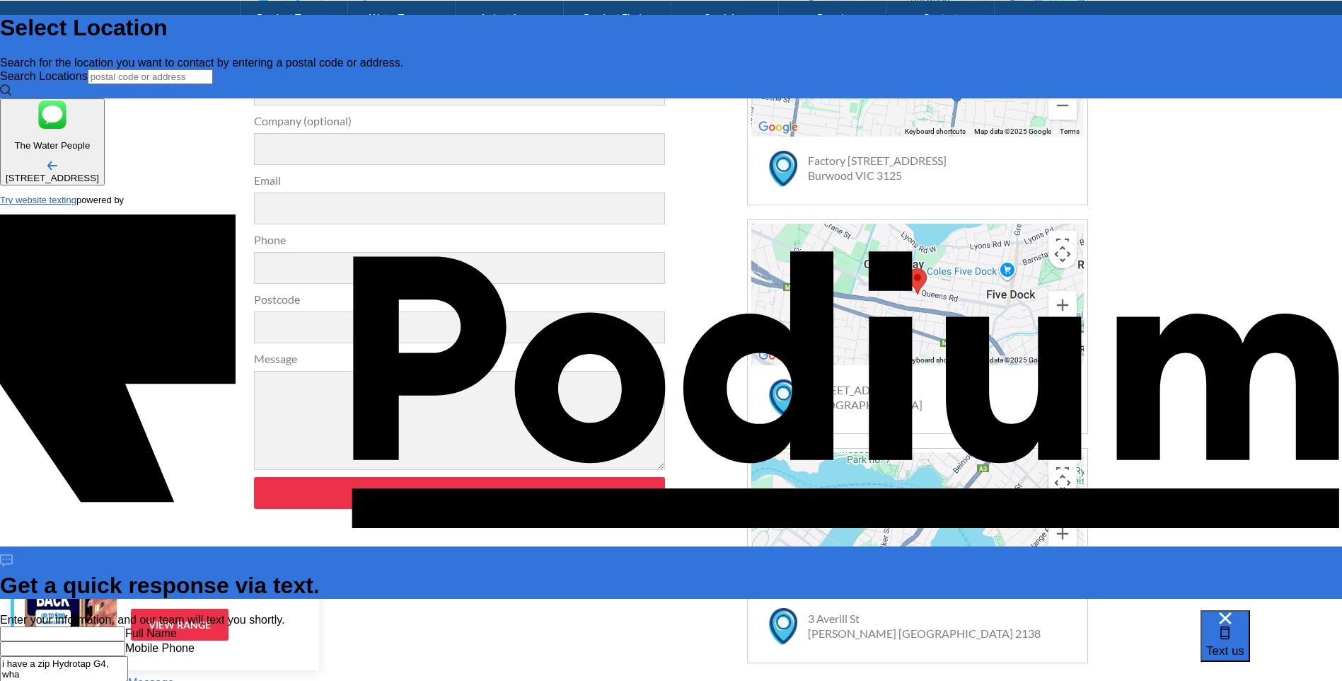
type textarea "x"
type textarea "i have a zip Hydrotap G4, what"
type textarea "x"
type textarea "i have a zip Hydrotap G4, what d"
type textarea "x"
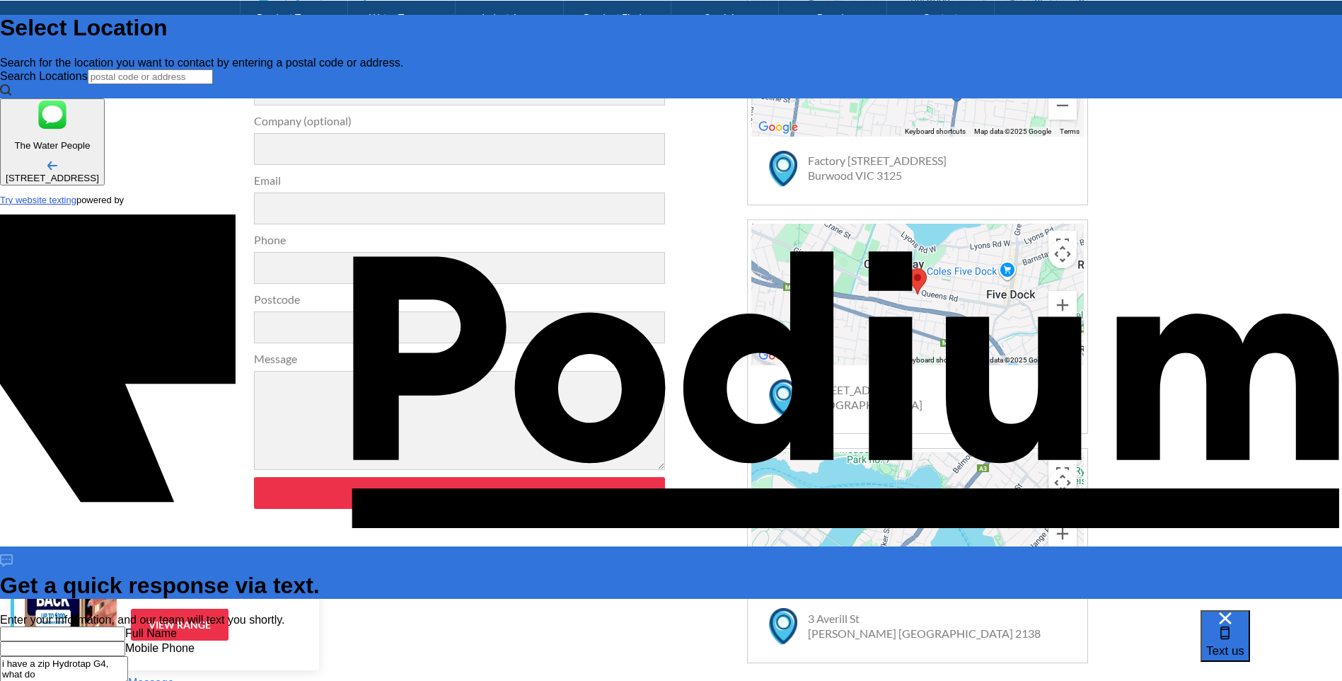
type textarea "i have a zip Hydrotap G4, what do"
type textarea "x"
type textarea "i have a zip Hydrotap G4, what do y"
type textarea "x"
type textarea "i have a zip Hydrotap G4, what do yo"
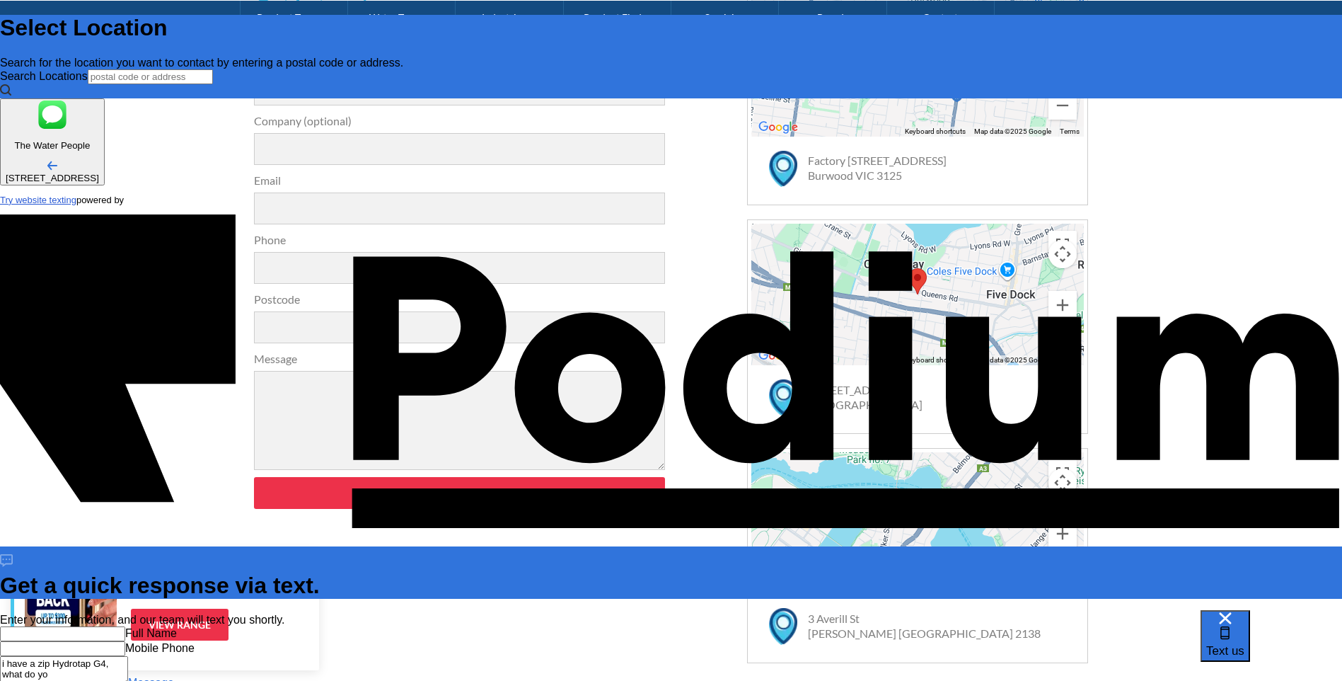
type textarea "x"
type textarea "i have a zip Hydrotap G4, what do you"
type textarea "x"
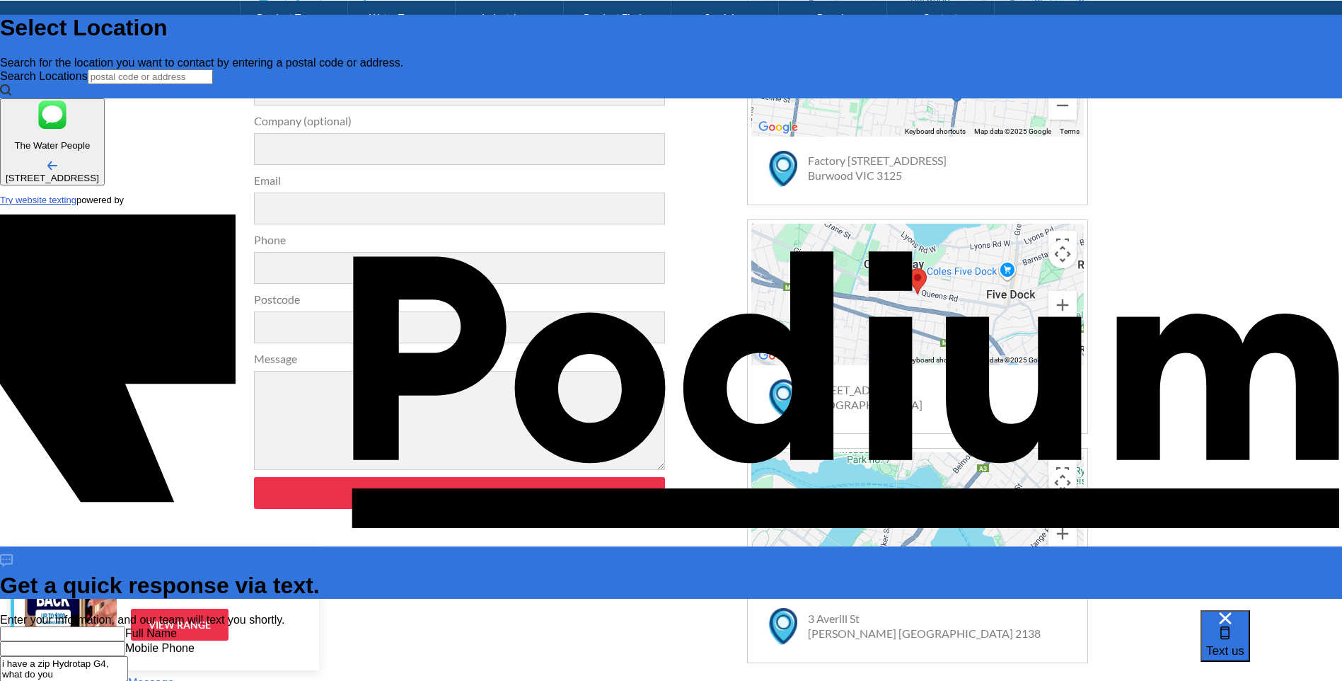
type textarea "x"
type textarea "i have a zip Hydrotap G4, what do you cg"
type textarea "i have a zip Hydrotap G4, what do you c"
type textarea "x"
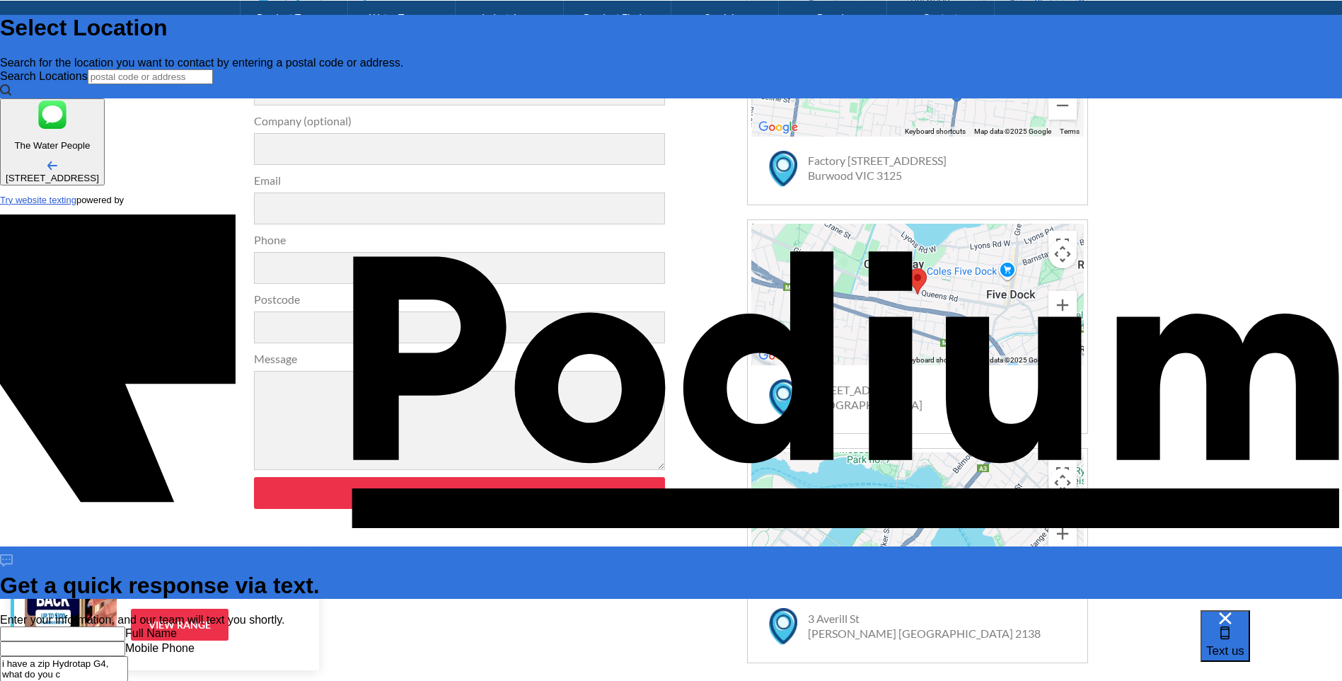
type textarea "i have a zip Hydrotap G4, what do you ch"
type textarea "x"
type textarea "i have a zip Hydrotap G4, what do you char"
type textarea "x"
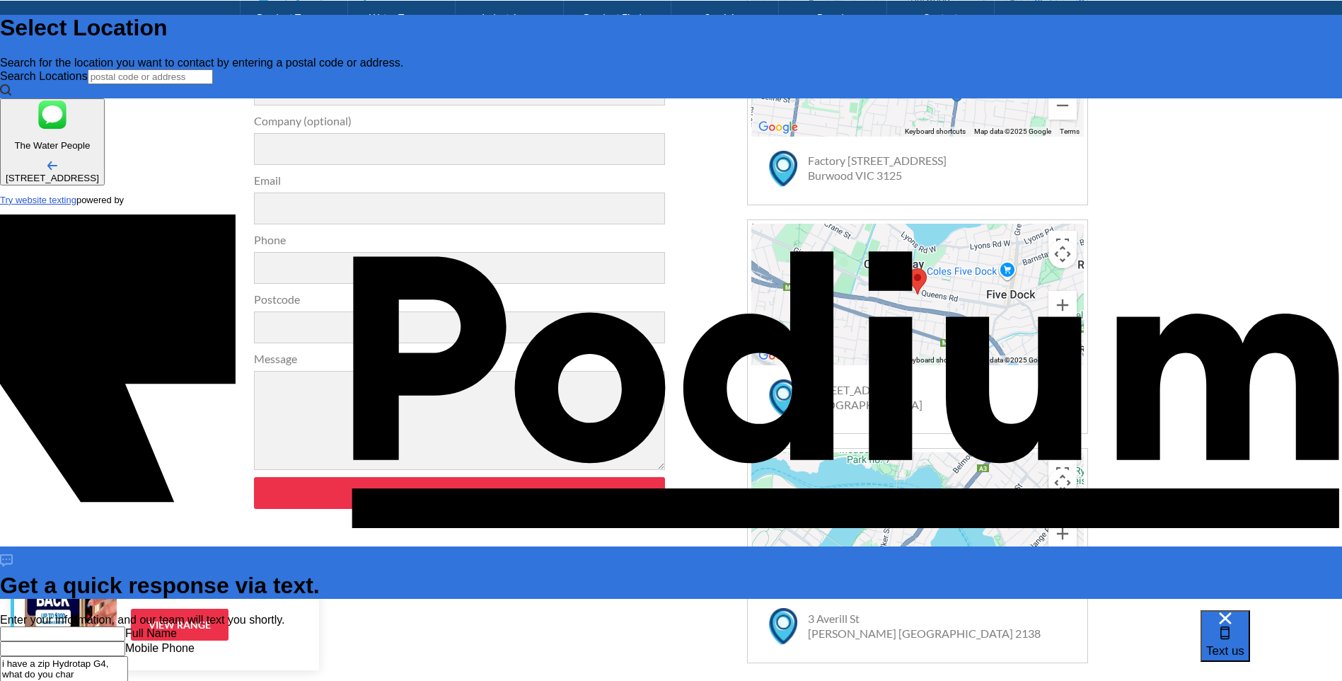
type textarea "i have a zip Hydrotap G4, what do you charg"
type textarea "x"
type textarea "i have a zip Hydrotap G4, what do you charge"
type textarea "x"
type textarea "i have a zip Hydrotap G4, what do you charge"
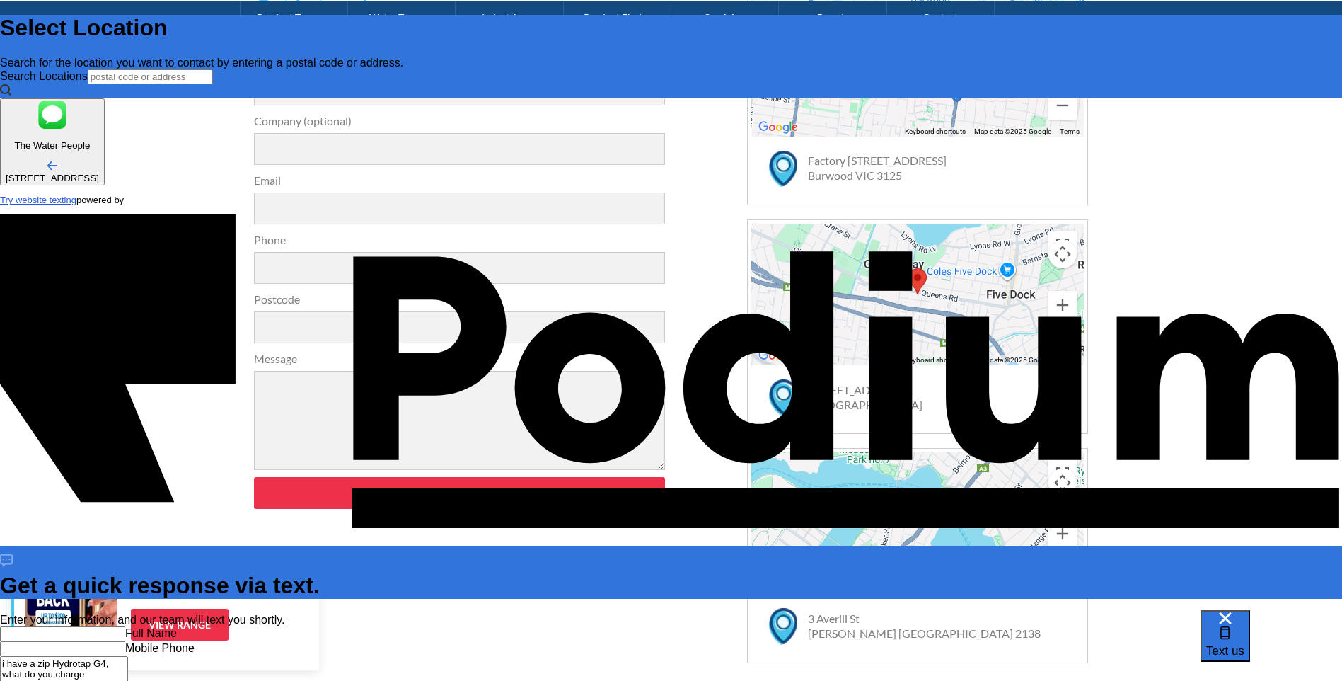
type textarea "i have a zip Hydrotap G4, what do you charge t"
type textarea "x"
click at [128, 656] on textarea "i have a zip Hydrotap G4, what do you charge to supply and replace the chilling…" at bounding box center [64, 686] width 128 height 60
click at [128, 656] on textarea "I have a zip Hydrotap G4, what do you charge to supply and replace the chilling…" at bounding box center [64, 686] width 128 height 60
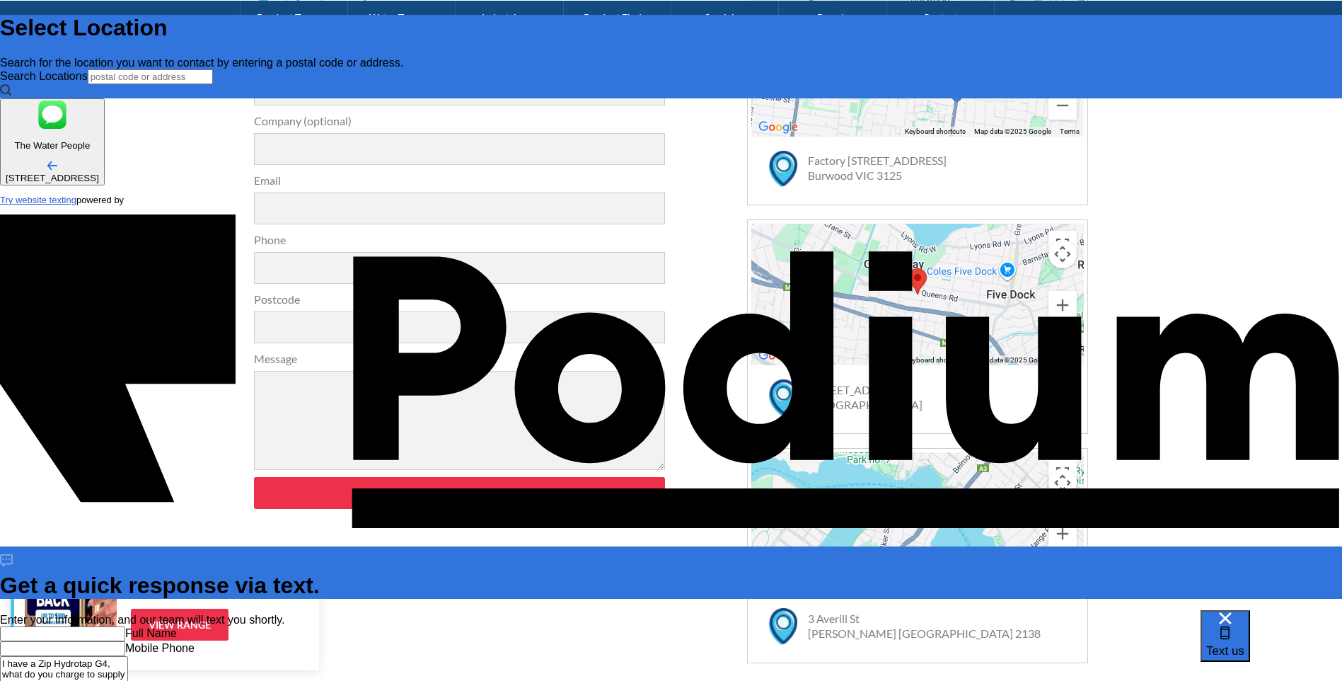
click at [1163, 626] on div "Full Name Mobile Phone I have a Zip Hydrotap G4, what do you charge to supply a…" at bounding box center [671, 672] width 1342 height 93
click at [1153, 626] on div "Full Name Mobile Phone I have a Zip Hydrotap G4, what do you charge to supply a…" at bounding box center [671, 672] width 1342 height 93
click at [1144, 626] on div "Full Name Mobile Phone I have a Zip Hydrotap G4, what do you charge to supply a…" at bounding box center [671, 672] width 1342 height 93
click at [1191, 626] on div "Full Name Mobile Phone I have a Zip Hydrotap G4, what do you charge to supply a…" at bounding box center [671, 672] width 1342 height 93
click at [1143, 613] on div "Enter your information, and our team will text you shortly." at bounding box center [671, 619] width 1342 height 13
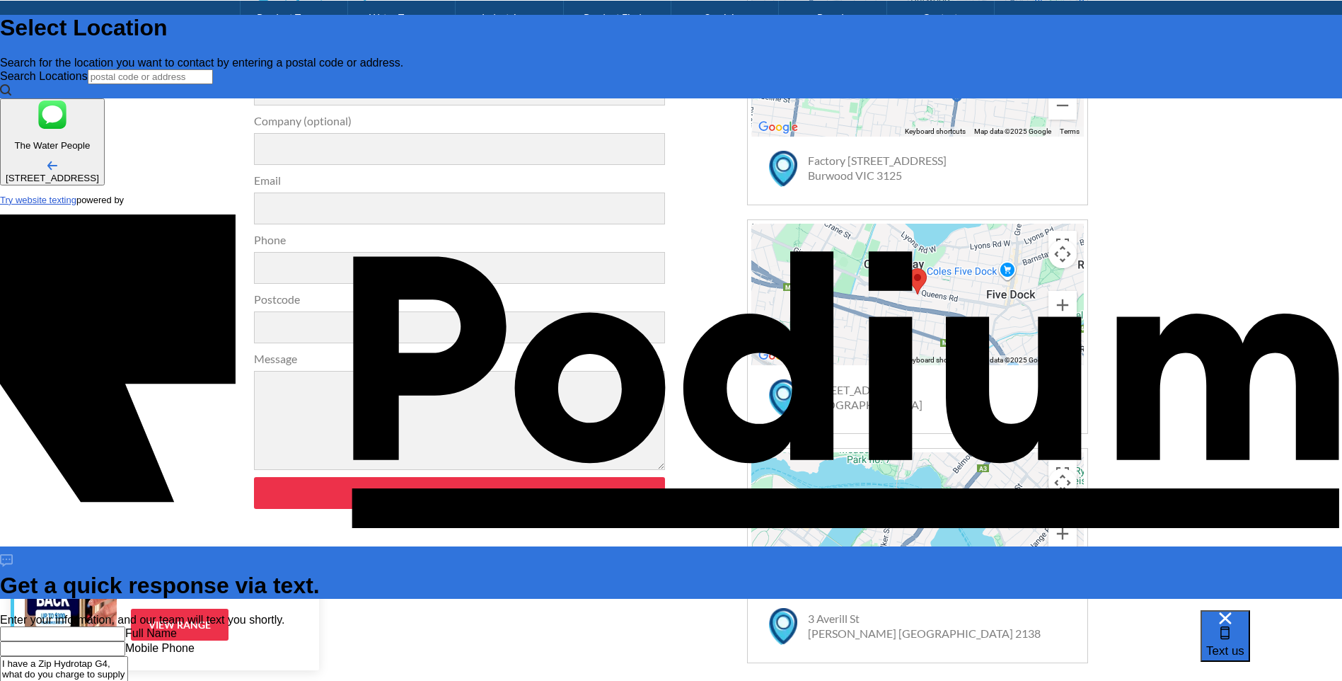
click at [1148, 626] on div "Full Name Mobile Phone I have a Zip Hydrotap G4, what do you charge to supply a…" at bounding box center [671, 672] width 1342 height 93
drag, startPoint x: 1225, startPoint y: 430, endPoint x: 1102, endPoint y: 370, distance: 137.0
click at [1244, 645] on span "Text us" at bounding box center [1225, 650] width 38 height 13
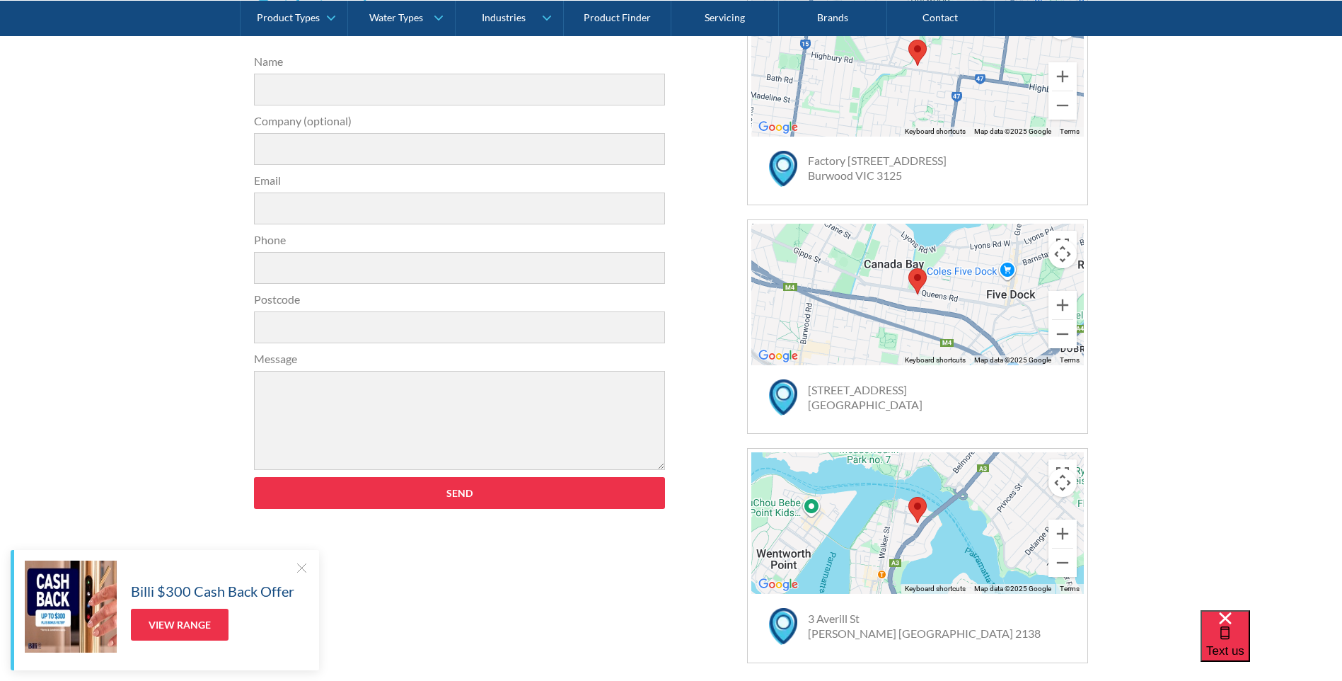
click at [1244, 644] on span "Text us" at bounding box center [1225, 650] width 38 height 13
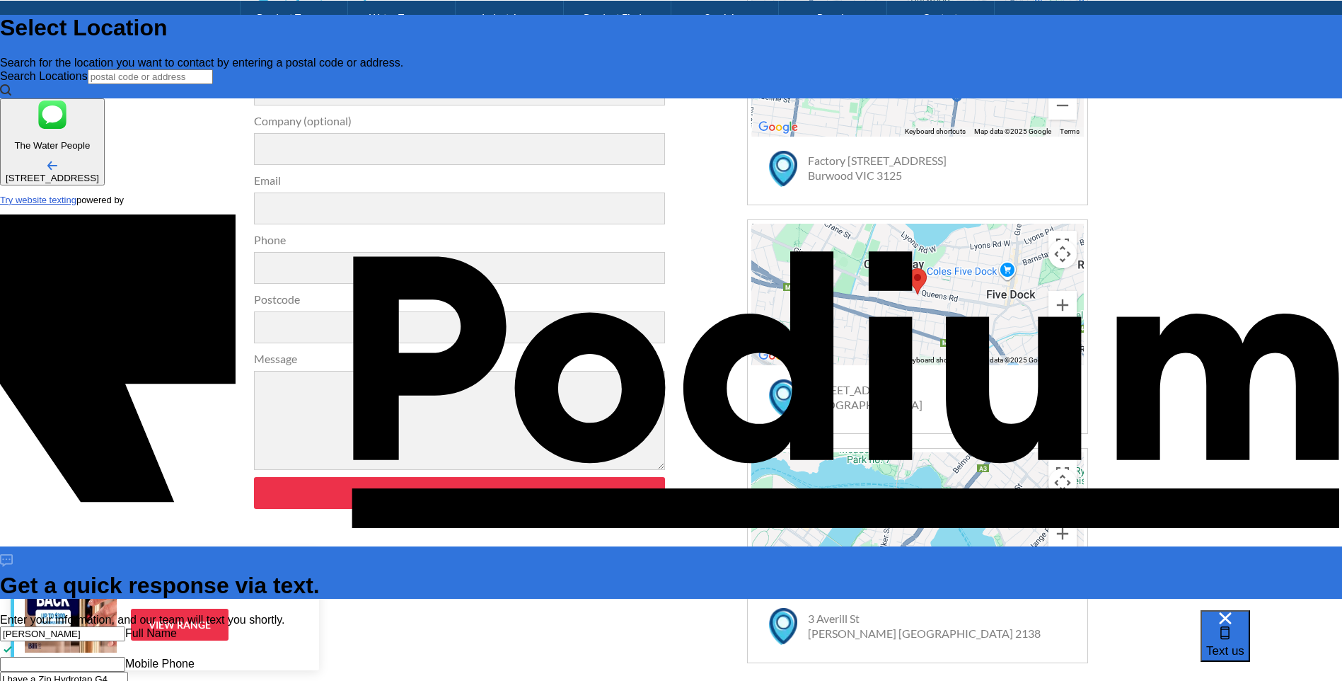
drag, startPoint x: 1131, startPoint y: 309, endPoint x: 1117, endPoint y: 309, distance: 13.4
click at [1117, 626] on div "gEORGE Full Name Mobile Phone I have a Zip Hydrotap G4, what do you charge to s…" at bounding box center [671, 680] width 1342 height 108
click at [1160, 626] on div "GEORGE Full Name Mobile Phone I have a Zip Hydrotap G4, what do you charge to s…" at bounding box center [671, 680] width 1342 height 108
click at [1189, 626] on div "GEORGE Full Name Mobile Phone I have a Zip Hydrotap G4, what do you charge to s…" at bounding box center [671, 680] width 1342 height 108
click at [1132, 626] on div "GEORGE Full Name Mobile Phone I have a Zip Hydrotap G4, what do you charge to s…" at bounding box center [671, 680] width 1342 height 108
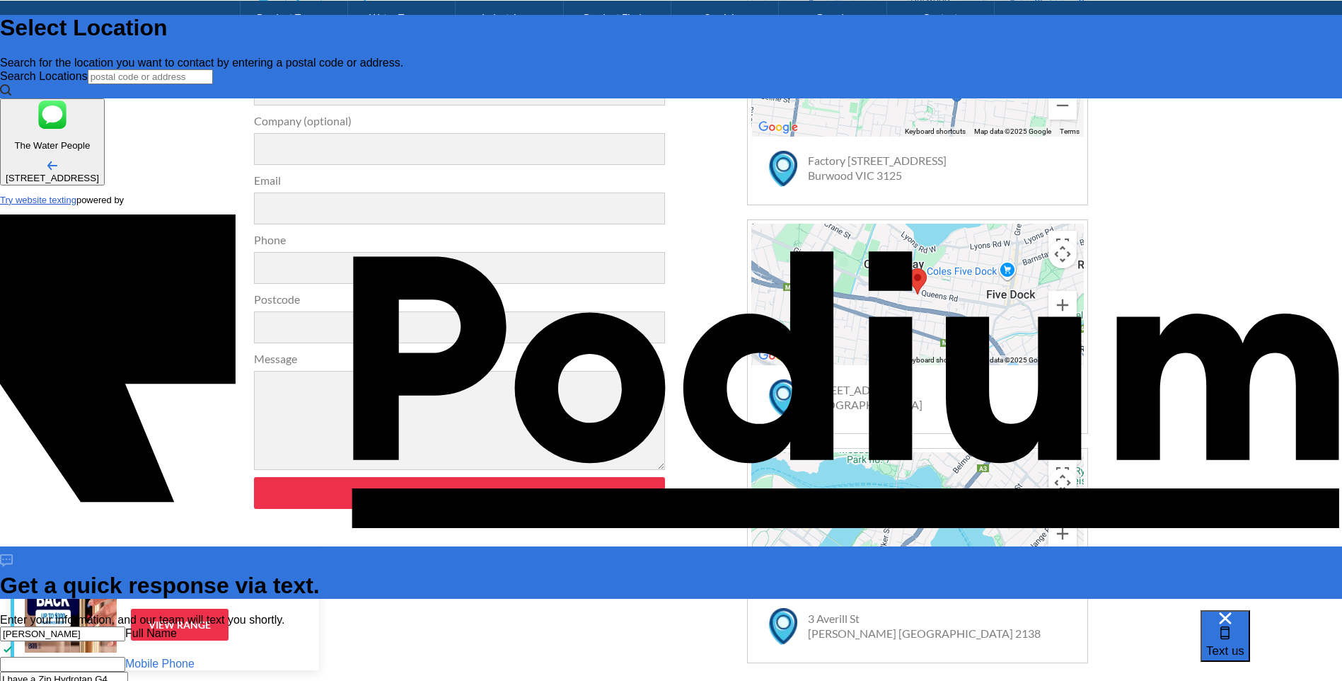
click at [125, 657] on Phone "Mobile Phone" at bounding box center [62, 664] width 125 height 15
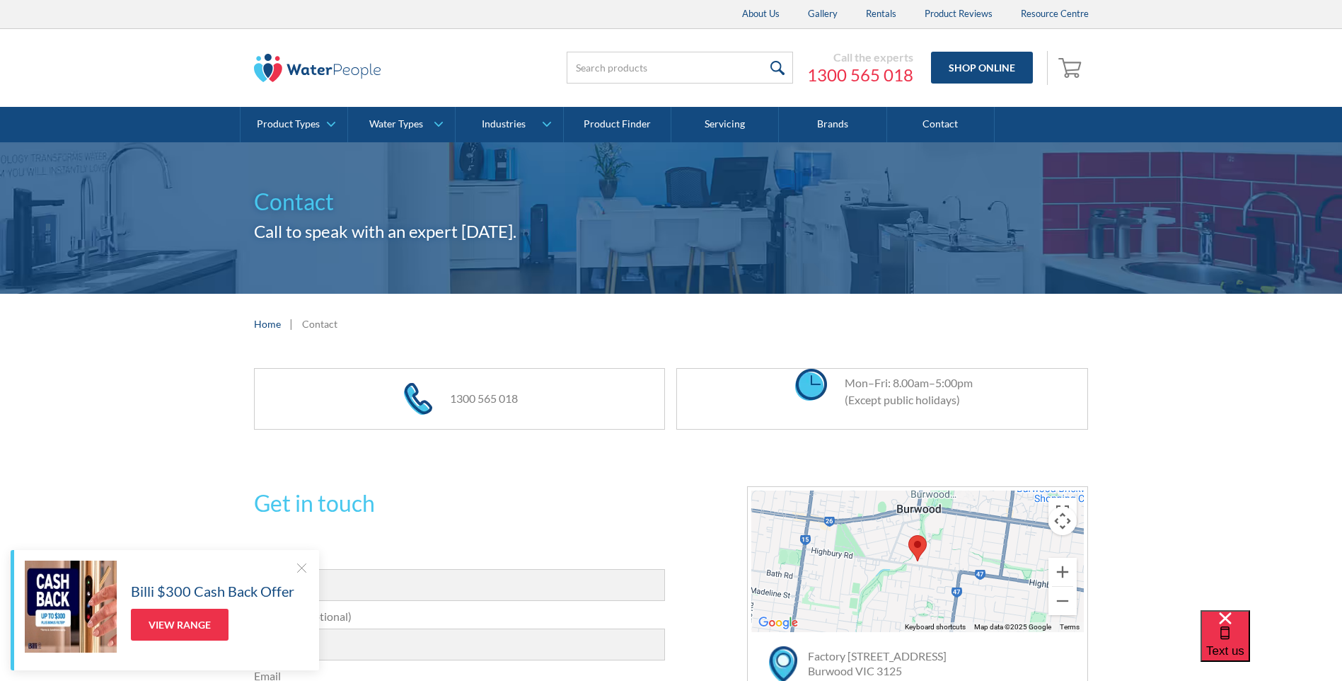
click at [330, 124] on link "Product Types" at bounding box center [294, 124] width 107 height 35
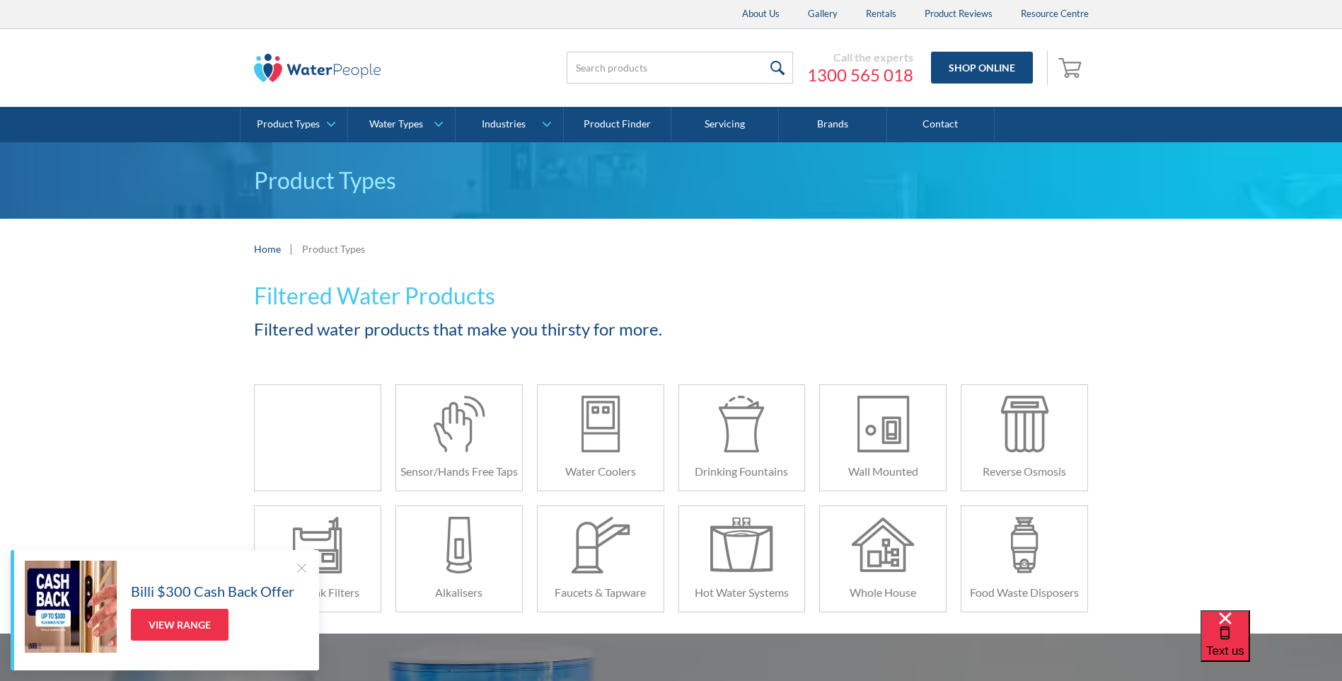
click at [322, 440] on div at bounding box center [317, 423] width 63 height 57
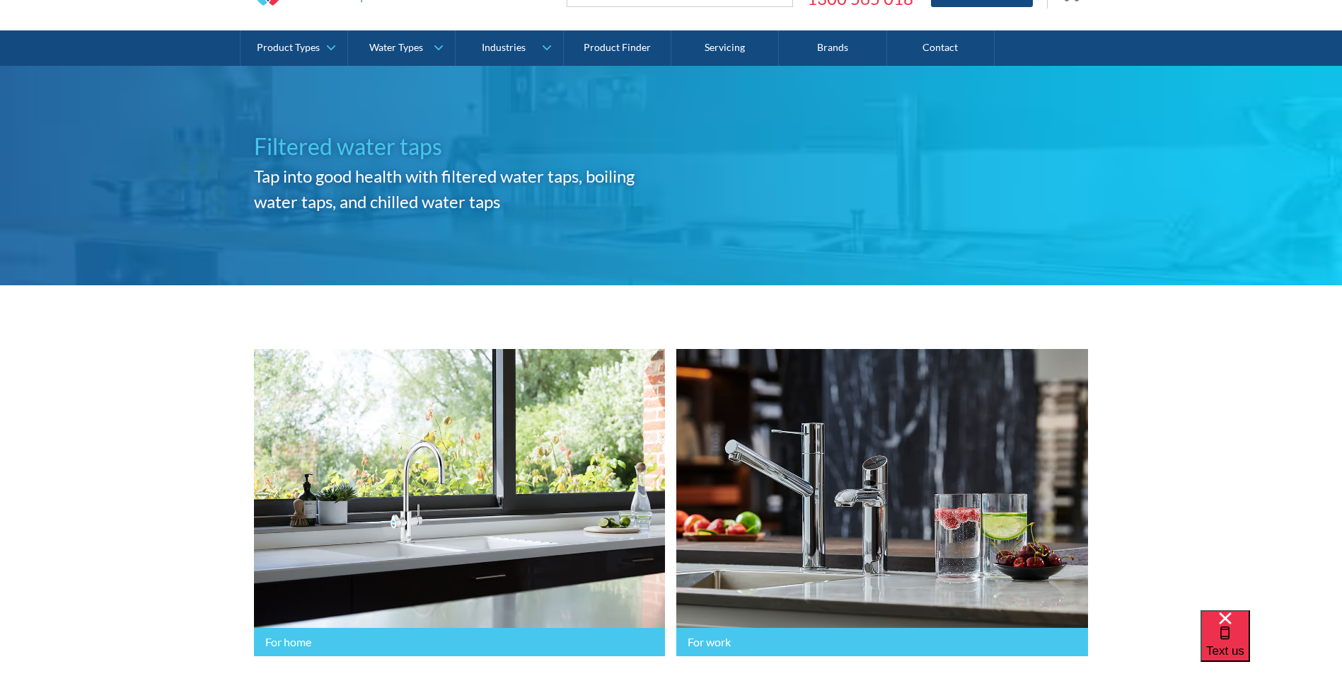
scroll to position [212, 0]
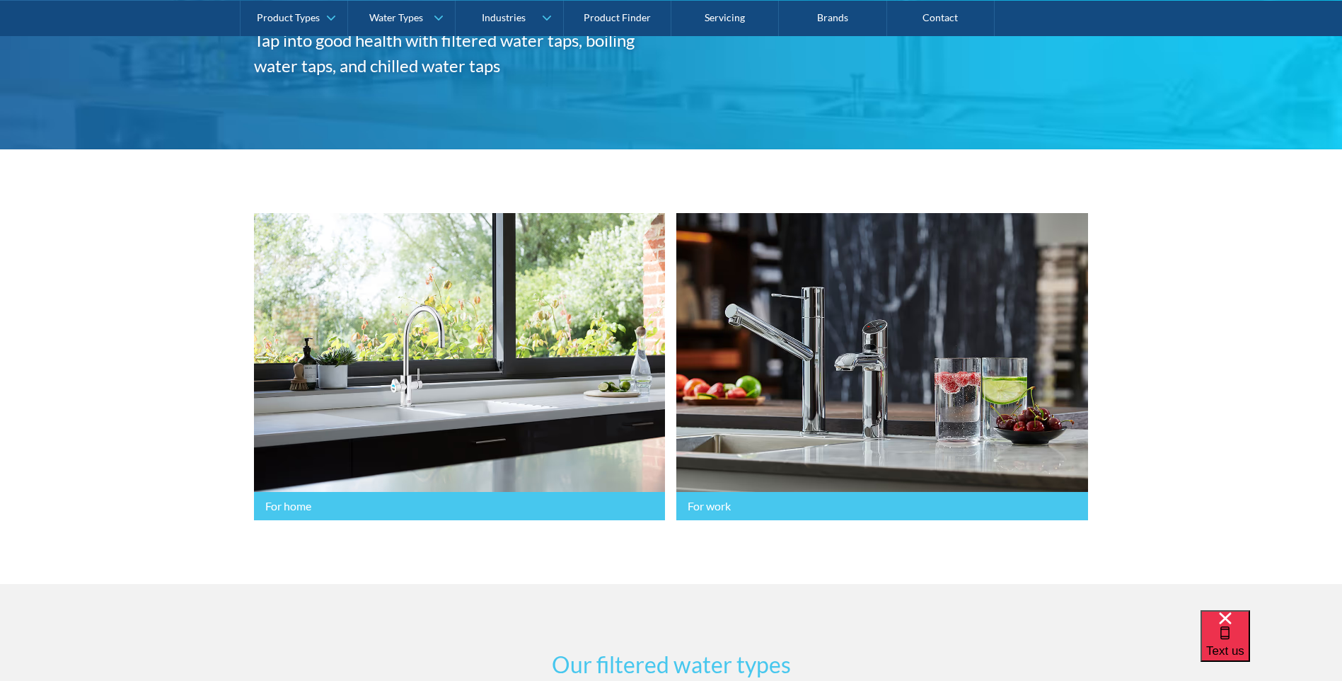
click at [490, 360] on link "For home" at bounding box center [460, 367] width 412 height 308
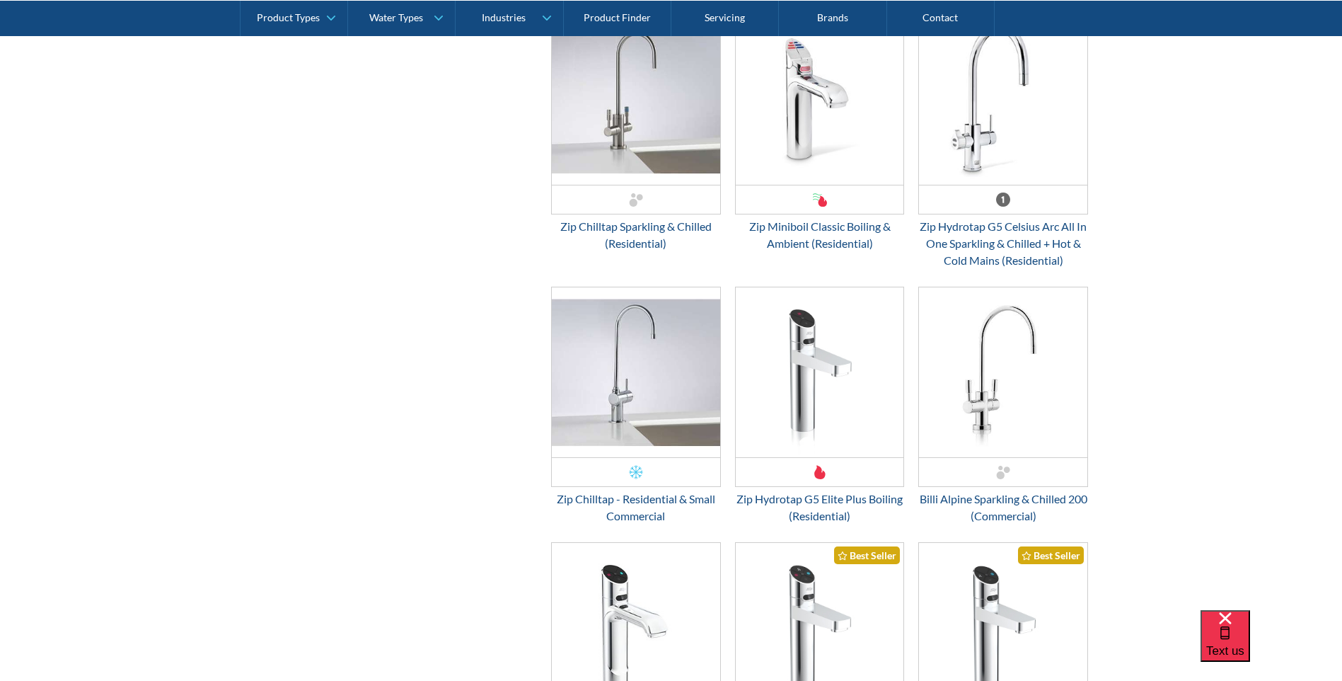
scroll to position [2052, 0]
